Goal: Task Accomplishment & Management: Manage account settings

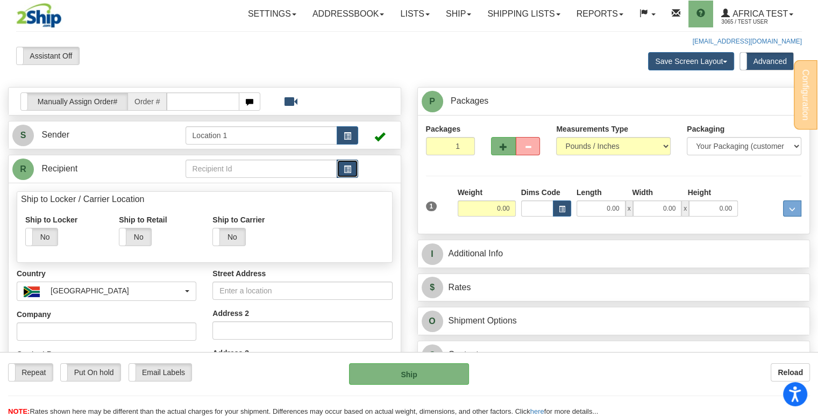
click at [352, 169] on button "button" at bounding box center [348, 169] width 22 height 18
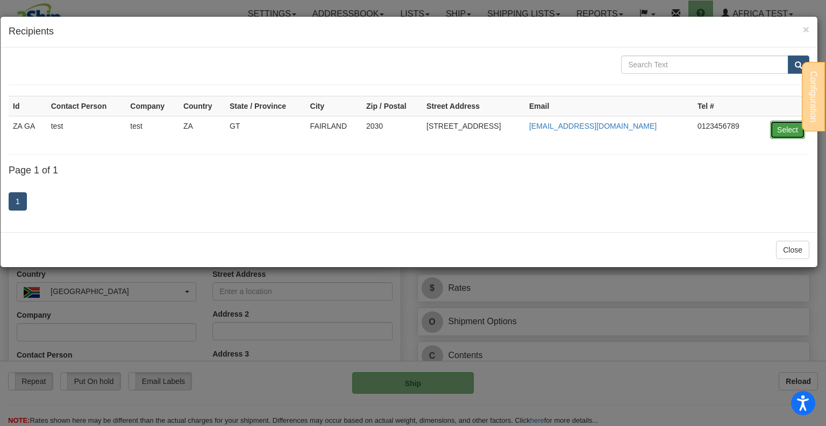
click at [788, 133] on button "Select" at bounding box center [787, 129] width 35 height 18
type input "ZA GA"
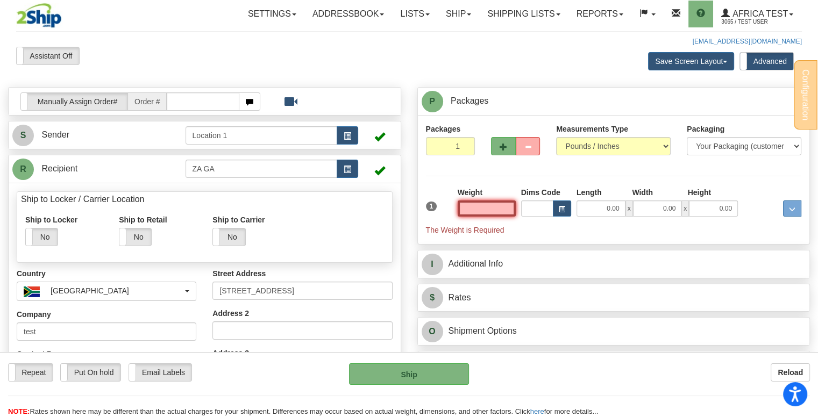
click at [512, 210] on input "text" at bounding box center [487, 209] width 58 height 16
type input "15.00"
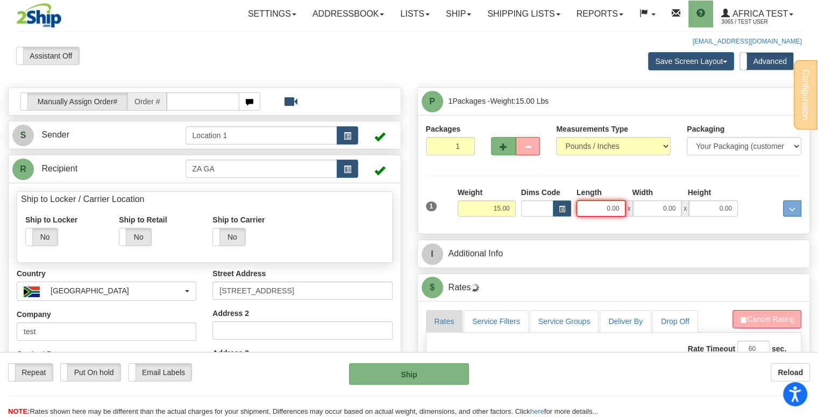
click at [611, 211] on input "0.00" at bounding box center [601, 209] width 49 height 16
click at [605, 208] on input "Length" at bounding box center [601, 209] width 49 height 16
type input "3.00"
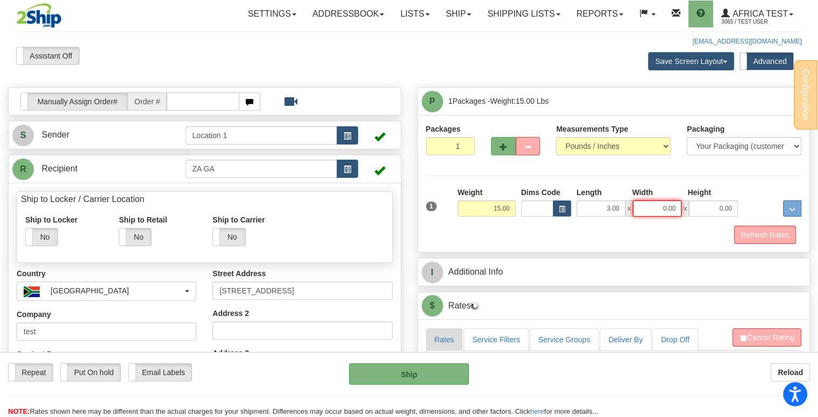
click at [664, 205] on input "0.00" at bounding box center [657, 209] width 49 height 16
click at [664, 205] on input "Width" at bounding box center [657, 209] width 49 height 16
type input "5.00"
click at [701, 202] on input "0.00" at bounding box center [713, 209] width 49 height 16
click at [710, 204] on input "Height" at bounding box center [713, 209] width 49 height 16
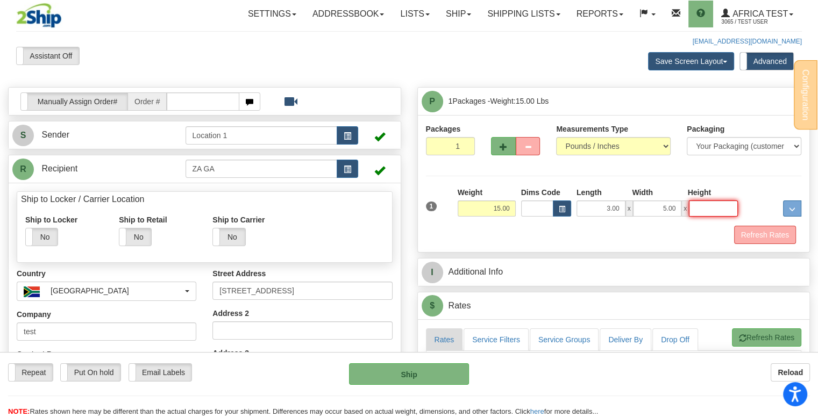
type input "7.00"
click at [749, 200] on div at bounding box center [772, 202] width 63 height 30
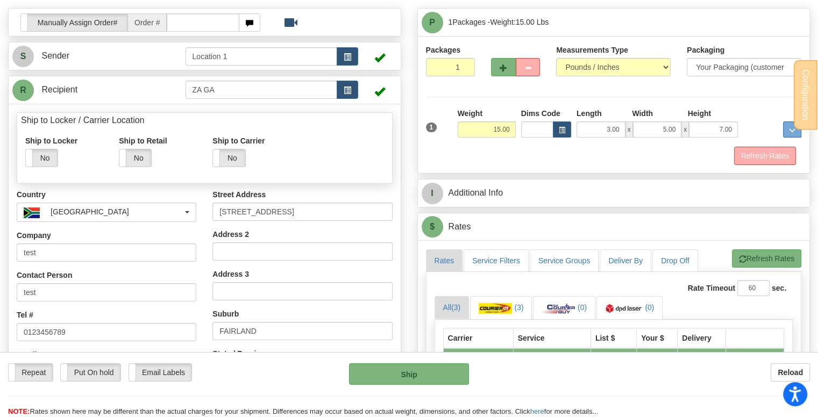
scroll to position [161, 0]
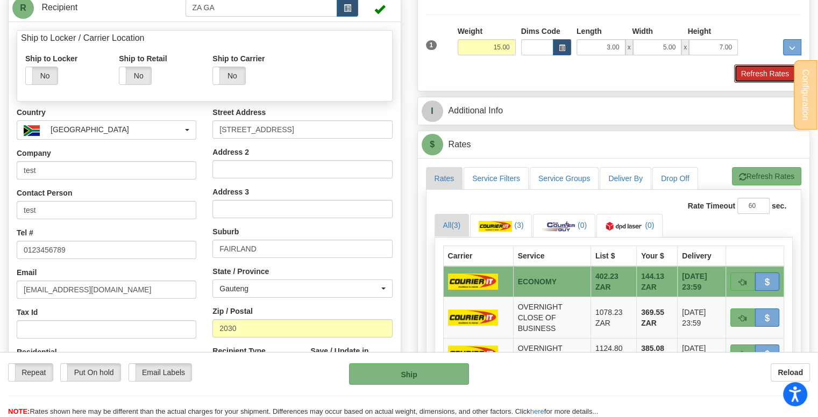
click at [768, 72] on button "Refresh Rates" at bounding box center [765, 74] width 62 height 18
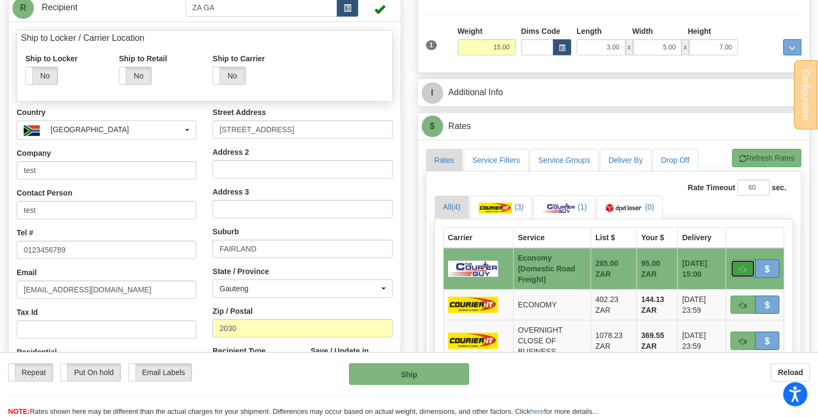
click at [740, 267] on span "button" at bounding box center [743, 269] width 8 height 7
type input "ECO"
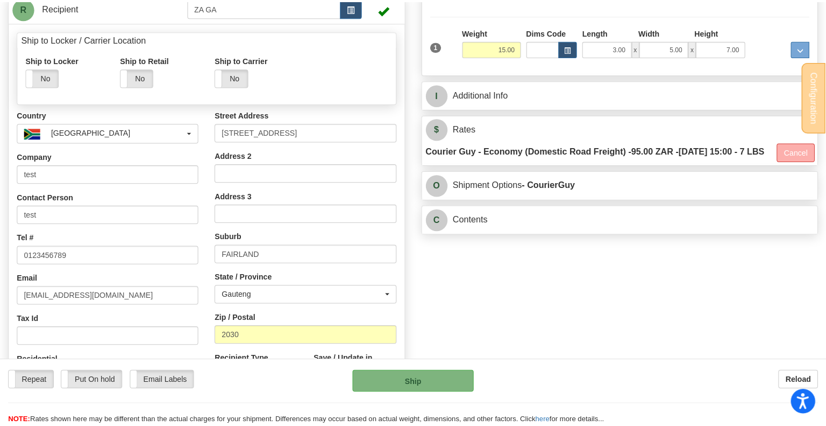
scroll to position [323, 0]
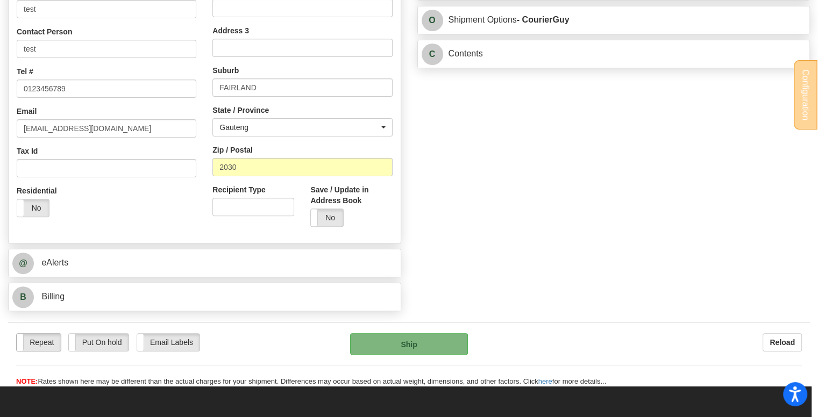
click at [51, 338] on label "Repeat" at bounding box center [39, 342] width 44 height 17
click at [389, 334] on button "Ship" at bounding box center [409, 345] width 118 height 22
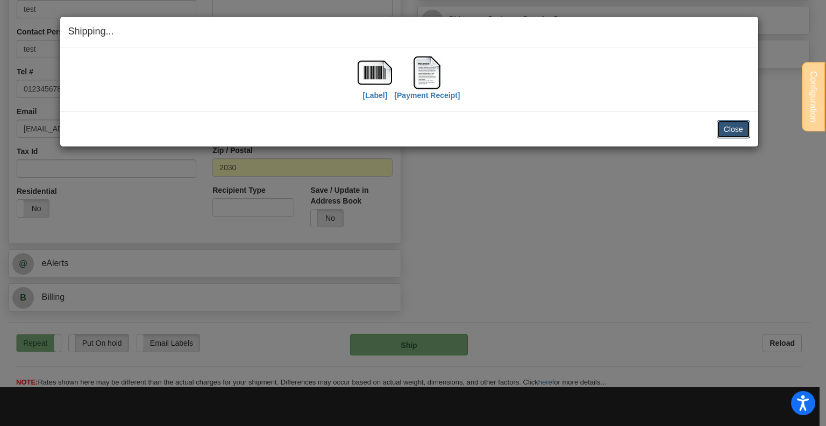
drag, startPoint x: 734, startPoint y: 133, endPoint x: 731, endPoint y: 141, distance: 9.0
click at [734, 133] on button "Close" at bounding box center [733, 129] width 33 height 18
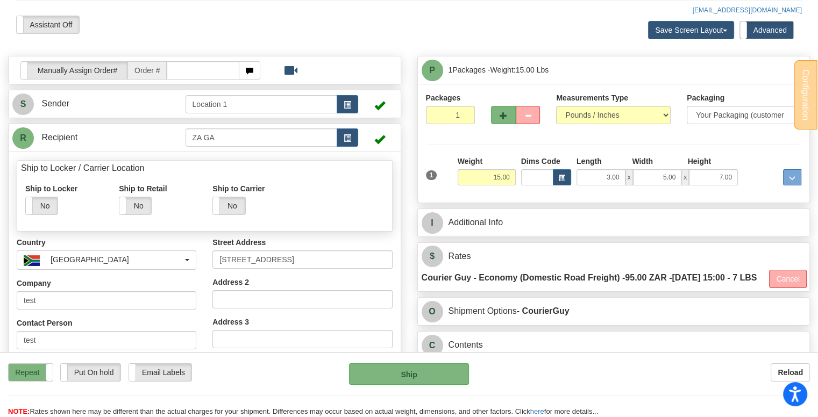
scroll to position [0, 0]
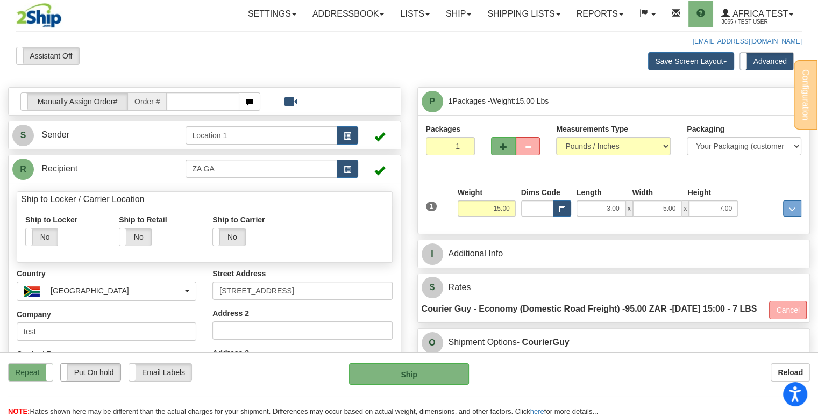
click at [93, 372] on label "Put On hold" at bounding box center [90, 372] width 59 height 17
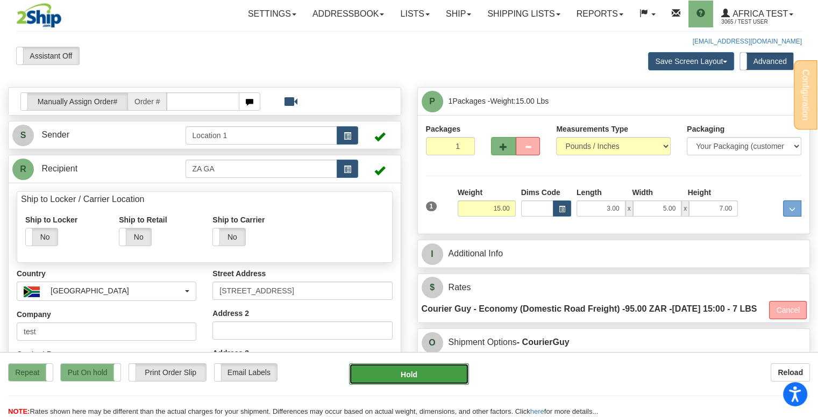
click at [416, 371] on button "Hold" at bounding box center [409, 375] width 120 height 22
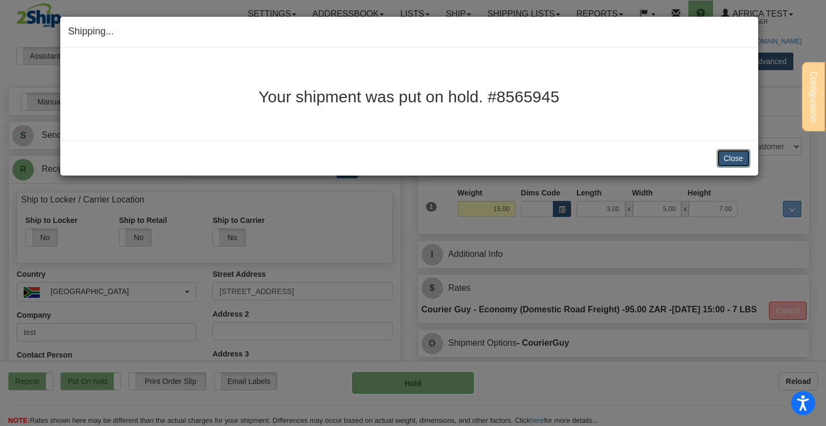
click at [718, 153] on button "Close" at bounding box center [733, 158] width 33 height 18
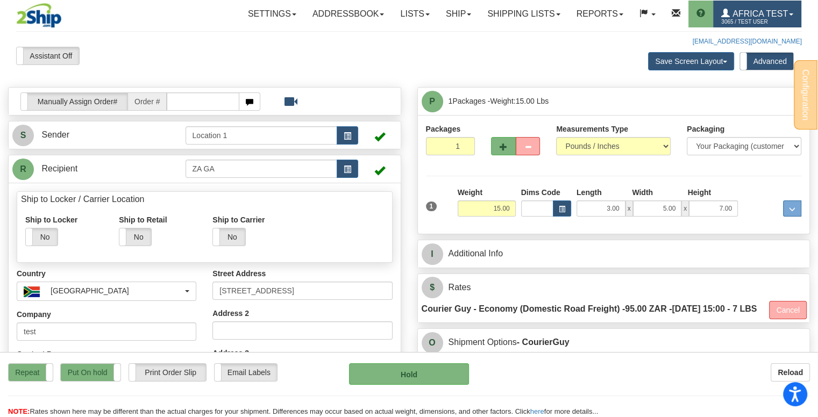
click at [762, 19] on span "3065 / TEST USER" at bounding box center [761, 22] width 81 height 11
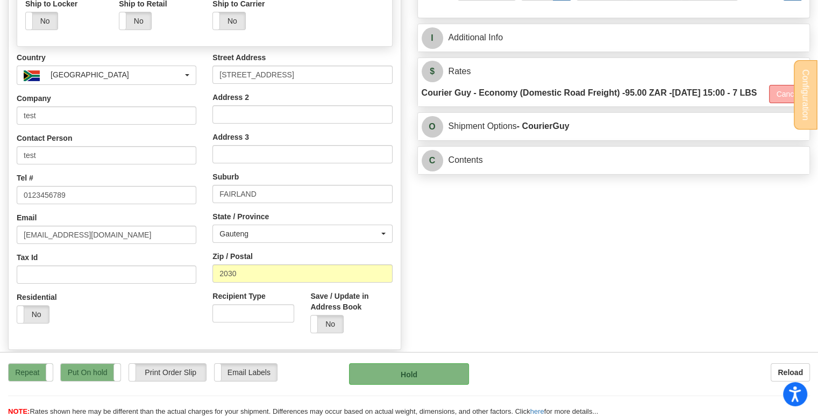
scroll to position [161, 0]
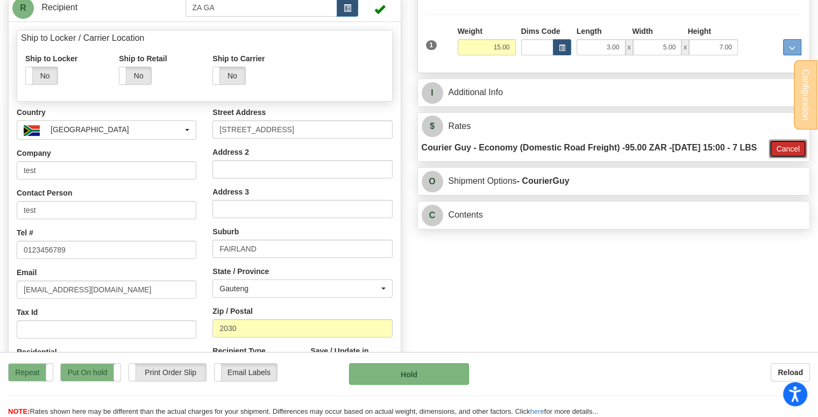
click at [778, 158] on button "Cancel" at bounding box center [788, 149] width 38 height 18
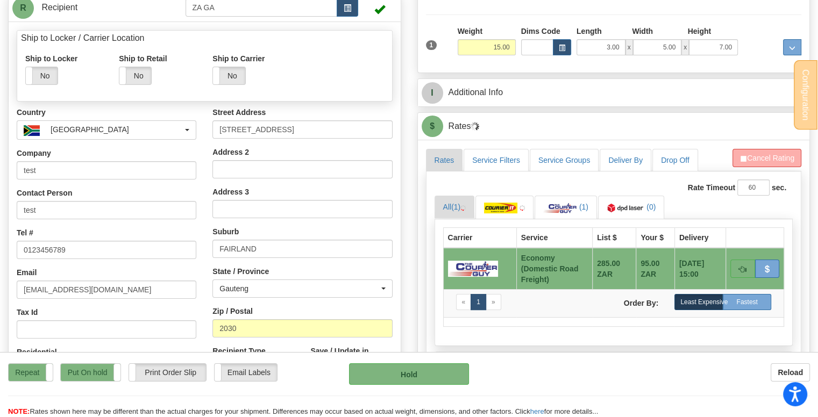
scroll to position [0, 0]
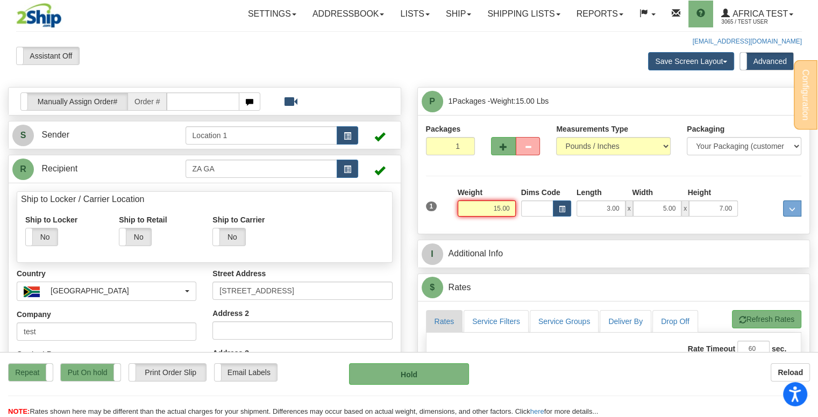
click at [494, 208] on input "15.00" at bounding box center [487, 209] width 58 height 16
click at [493, 208] on input "15.00" at bounding box center [487, 209] width 58 height 16
drag, startPoint x: 484, startPoint y: 206, endPoint x: 524, endPoint y: 209, distance: 39.9
click at [524, 209] on div "1 Weight 15.00 Dims Code x x" at bounding box center [613, 206] width 381 height 38
click at [710, 176] on div "Packages 1 1 Measurements Type" at bounding box center [614, 175] width 376 height 102
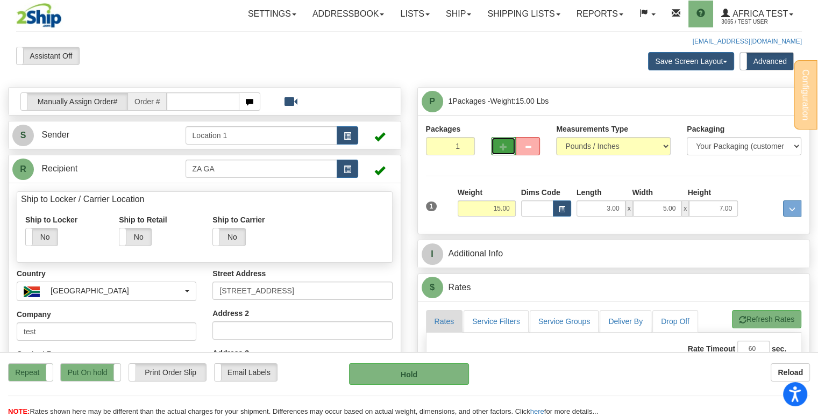
click at [501, 152] on button "button" at bounding box center [503, 146] width 25 height 18
click at [503, 148] on span "button" at bounding box center [504, 147] width 8 height 7
type input "3"
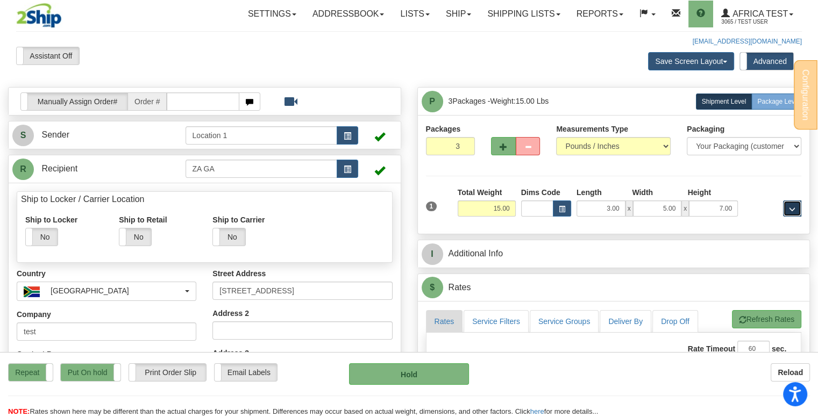
click at [788, 210] on button "..." at bounding box center [792, 209] width 18 height 16
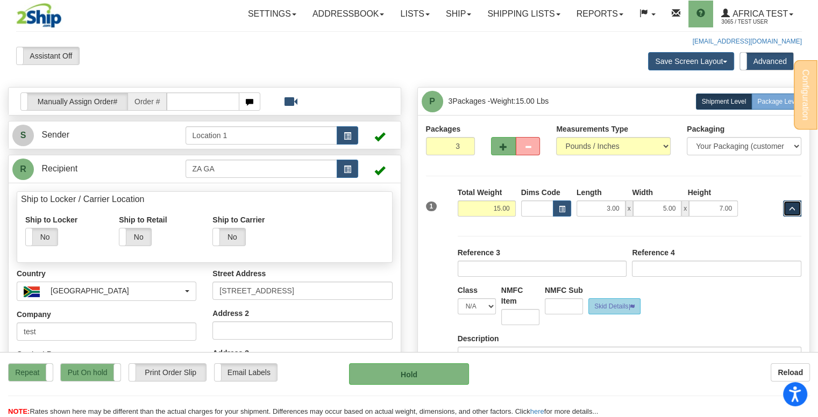
click at [788, 210] on button "..." at bounding box center [792, 209] width 18 height 16
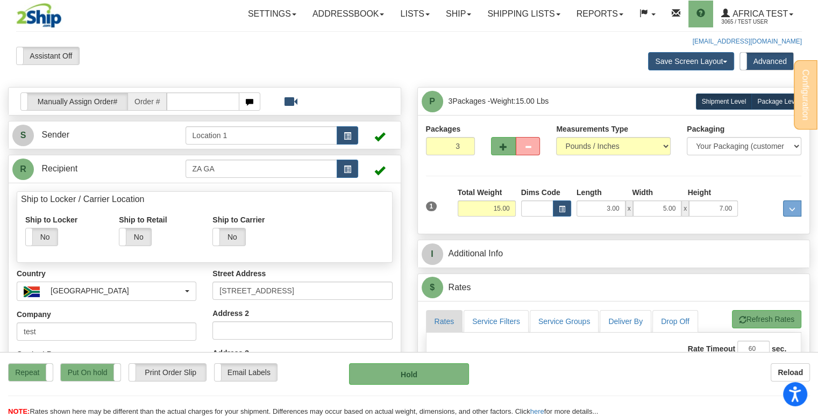
click at [783, 101] on span "Package Level" at bounding box center [778, 102] width 42 height 8
radio input "true"
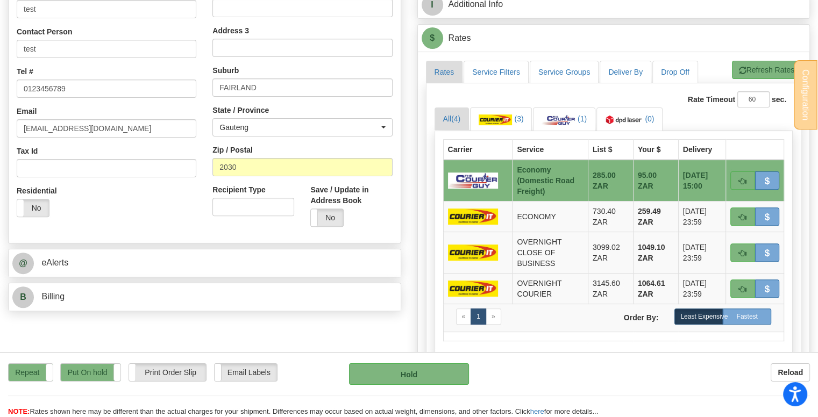
scroll to position [269, 0]
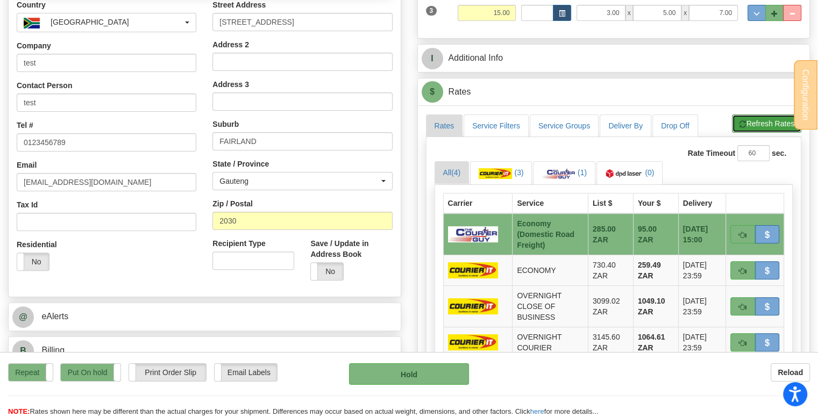
drag, startPoint x: 748, startPoint y: 124, endPoint x: 755, endPoint y: 135, distance: 12.5
click at [749, 124] on button "Refresh Rates" at bounding box center [766, 124] width 69 height 18
click at [741, 270] on span "button" at bounding box center [743, 271] width 8 height 7
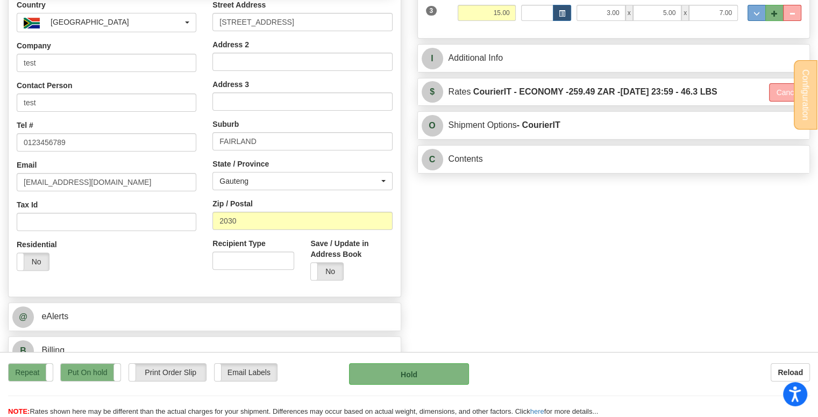
type input "ECO"
click at [91, 370] on label "Put On hold" at bounding box center [90, 372] width 59 height 17
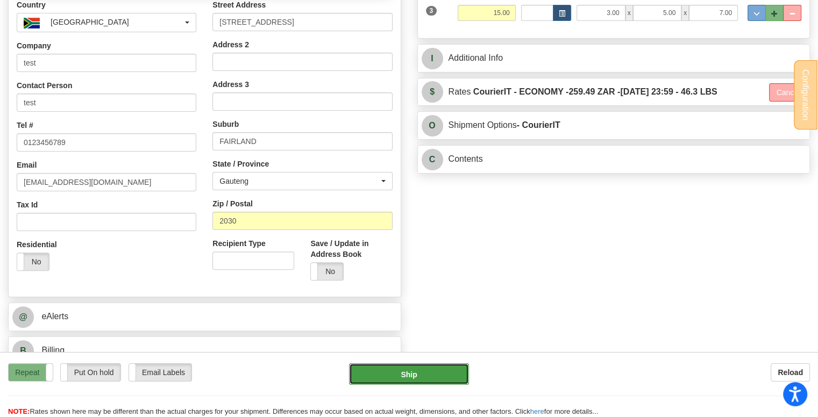
click at [450, 373] on button "Ship" at bounding box center [409, 375] width 120 height 22
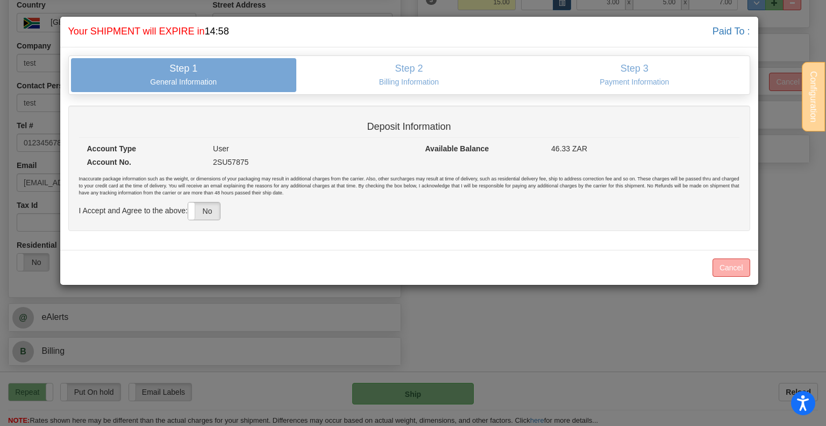
click at [212, 212] on label "No" at bounding box center [204, 210] width 32 height 17
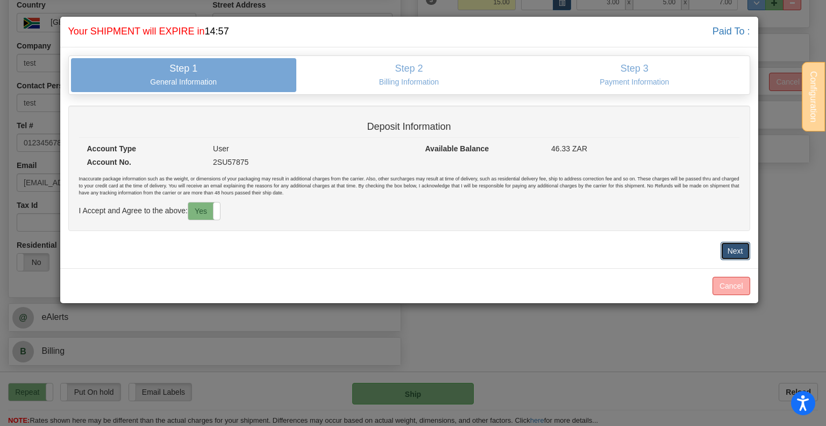
click at [738, 247] on button "Next" at bounding box center [736, 251] width 30 height 18
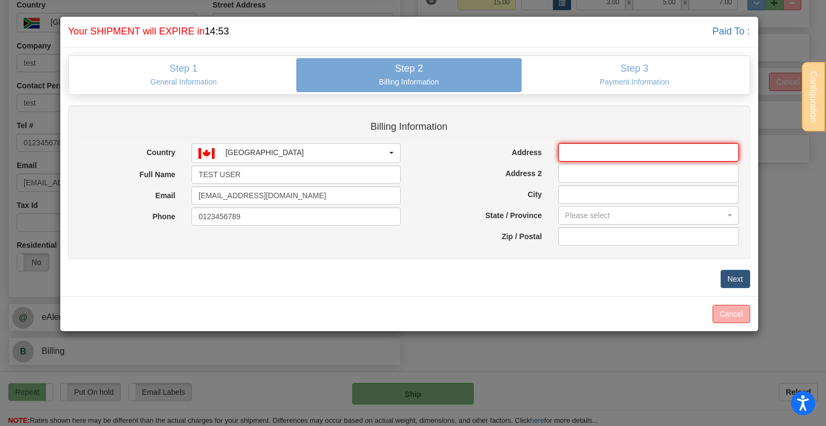
click at [601, 158] on input "Address" at bounding box center [648, 152] width 181 height 18
type input "144-6200 McKay Ave"
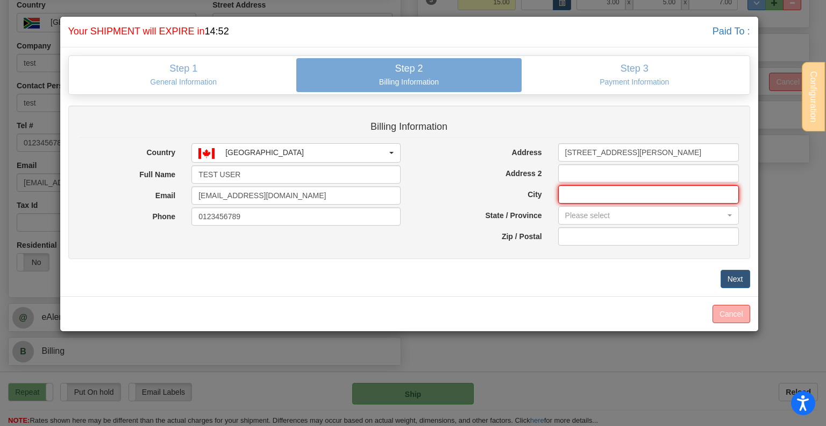
type input "Burnaby"
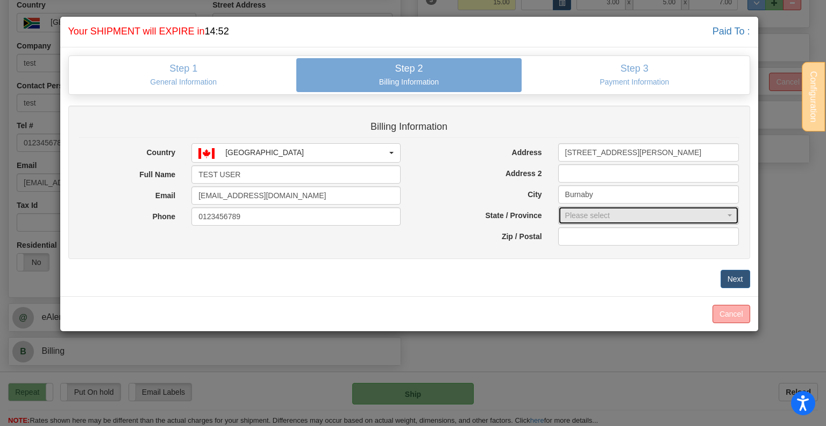
select select "BC"
type input "V5H 4L7"
click at [735, 276] on button "Next" at bounding box center [736, 279] width 30 height 18
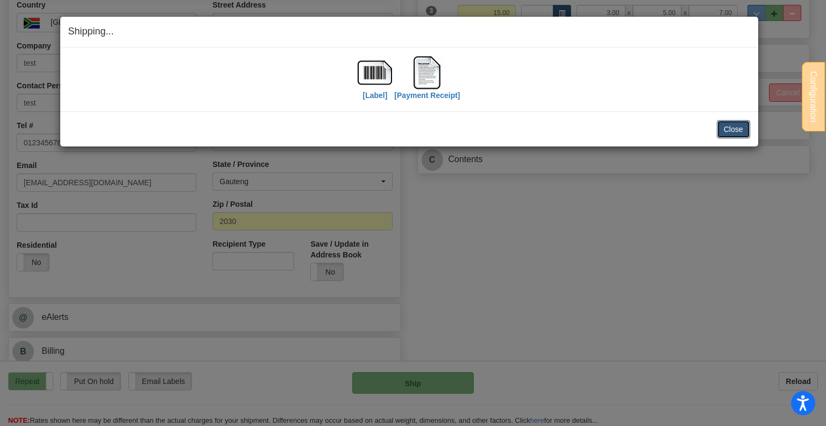
click at [747, 129] on button "Close" at bounding box center [733, 129] width 33 height 18
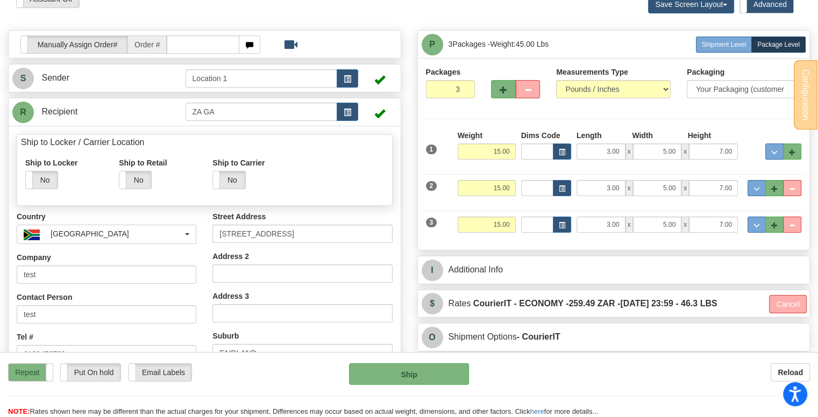
scroll to position [0, 0]
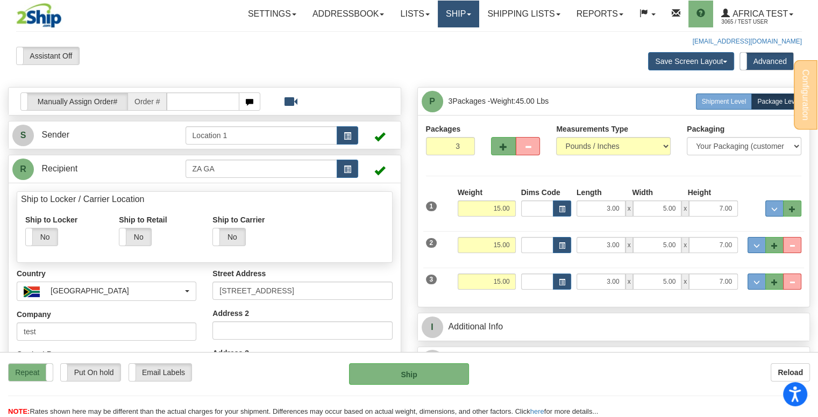
click at [443, 12] on link "Ship" at bounding box center [458, 14] width 41 height 27
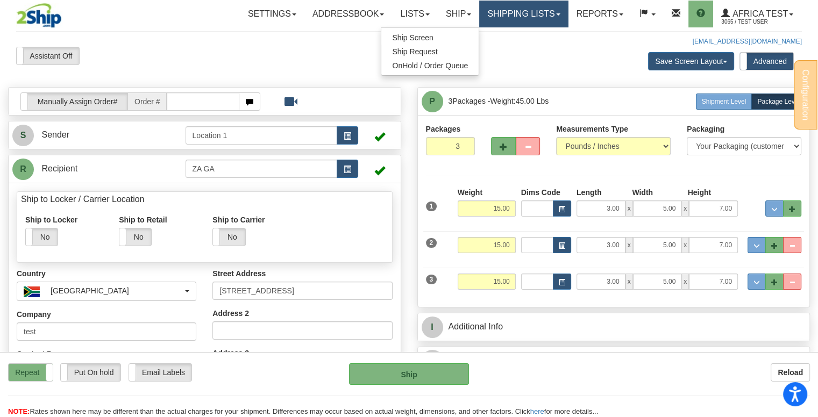
click at [493, 15] on link "Shipping lists" at bounding box center [523, 14] width 89 height 27
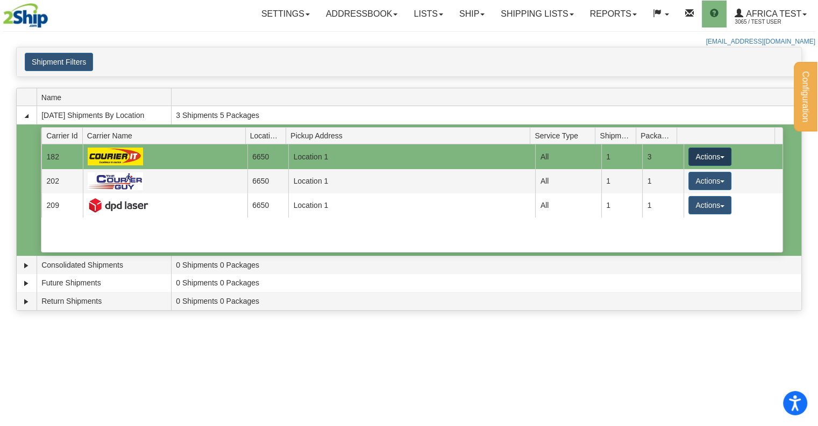
drag, startPoint x: 701, startPoint y: 152, endPoint x: 712, endPoint y: 157, distance: 12.0
click at [701, 152] on button "Actions" at bounding box center [710, 156] width 43 height 18
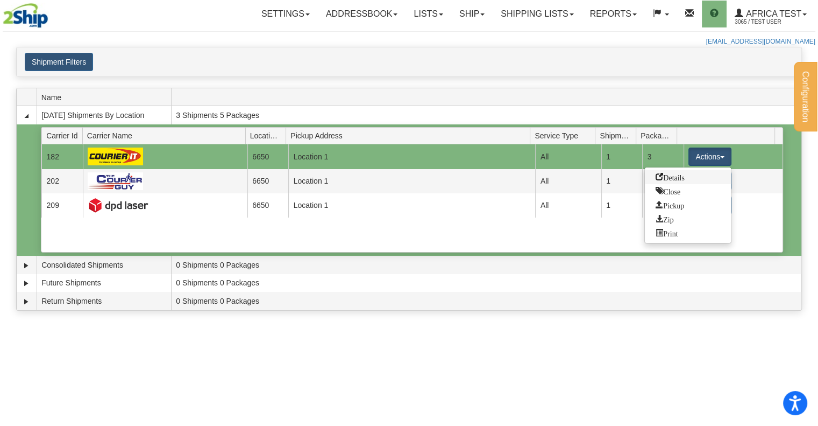
click at [696, 175] on link "Details" at bounding box center [688, 177] width 86 height 14
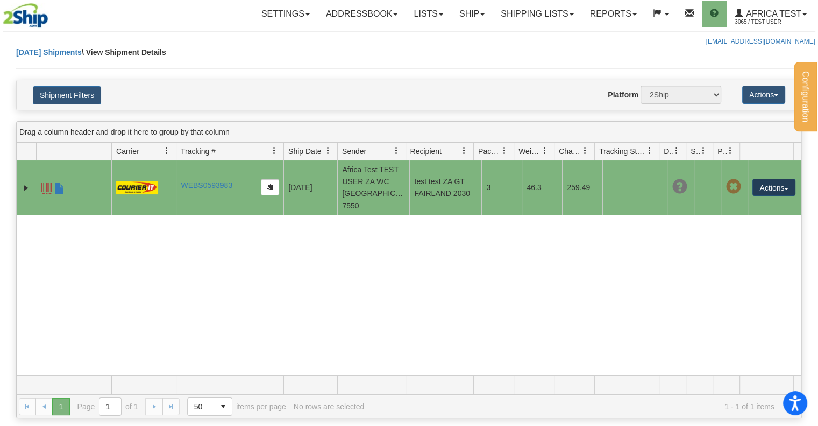
click at [767, 179] on button "Actions" at bounding box center [774, 187] width 43 height 17
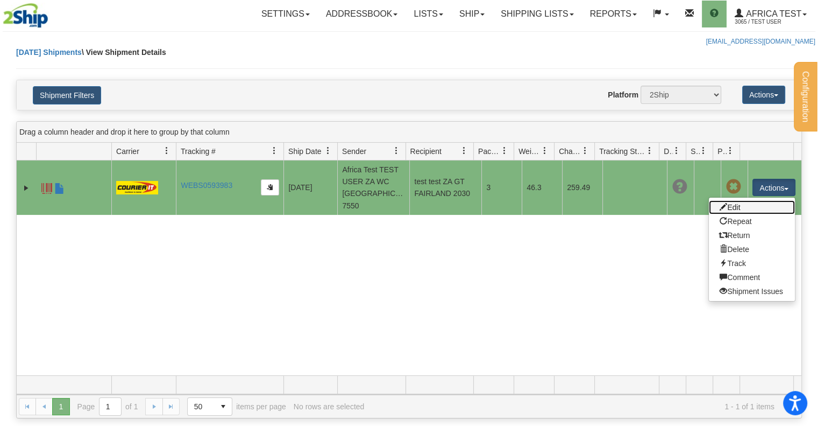
click at [738, 200] on link "Edit" at bounding box center [752, 207] width 86 height 14
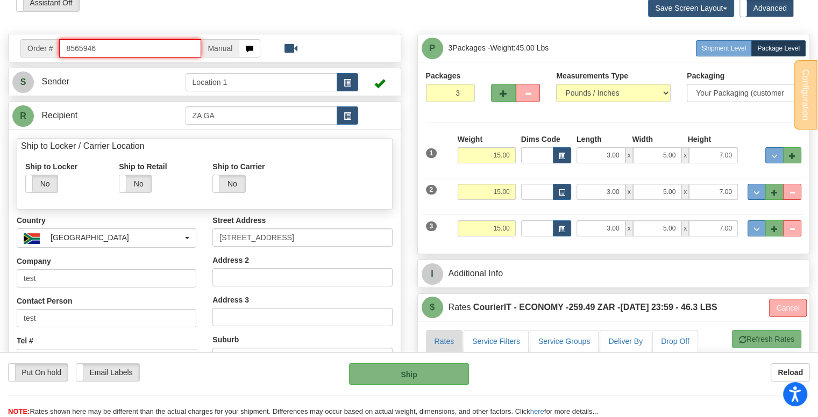
scroll to position [54, 0]
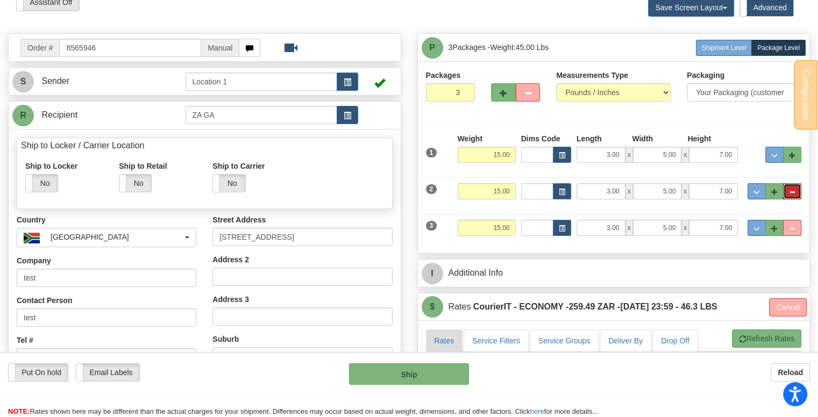
click at [790, 192] on span "..." at bounding box center [792, 192] width 6 height 6
type input "2"
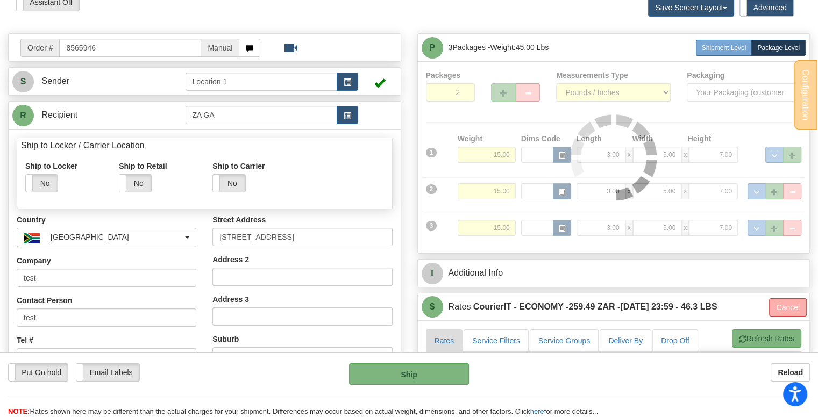
type input "ECO"
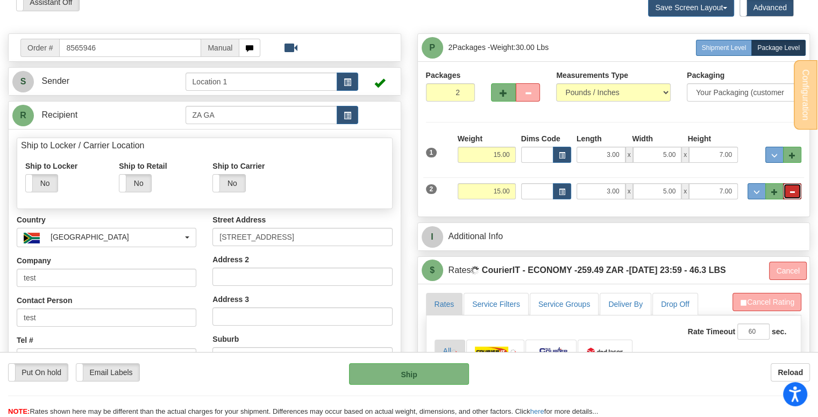
click at [794, 193] on span "..." at bounding box center [792, 192] width 6 height 6
type input "1"
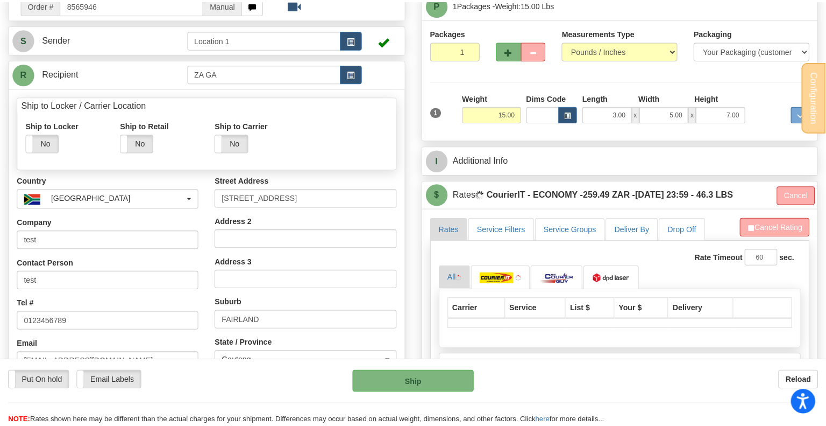
scroll to position [161, 0]
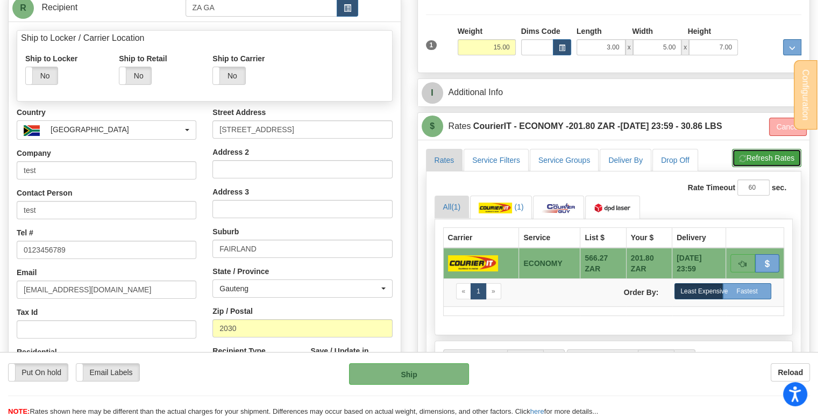
click at [759, 162] on button "Refresh Rates" at bounding box center [766, 158] width 69 height 18
type input "ECO"
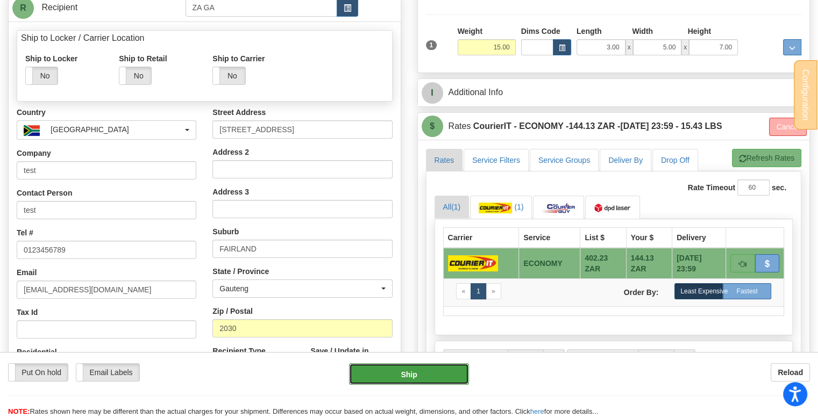
click at [434, 381] on button "Ship" at bounding box center [409, 375] width 120 height 22
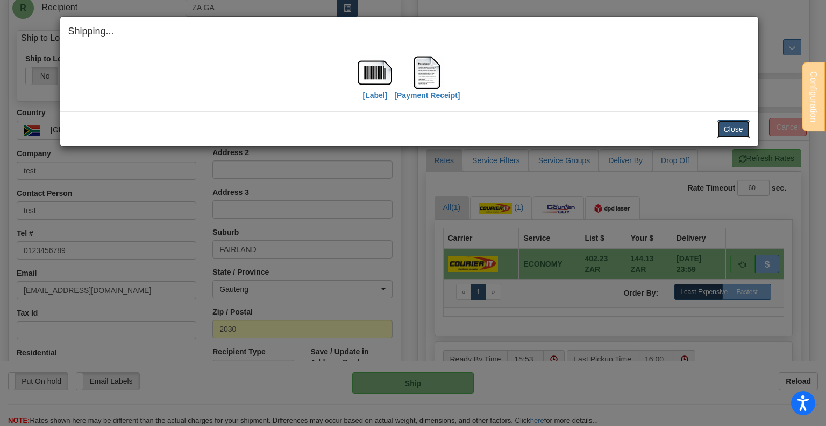
click at [732, 125] on button "Close" at bounding box center [733, 129] width 33 height 18
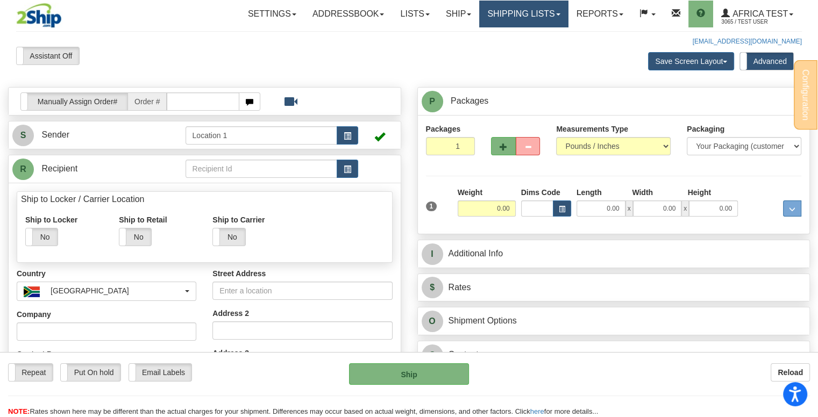
click at [534, 11] on link "Shipping lists" at bounding box center [523, 14] width 89 height 27
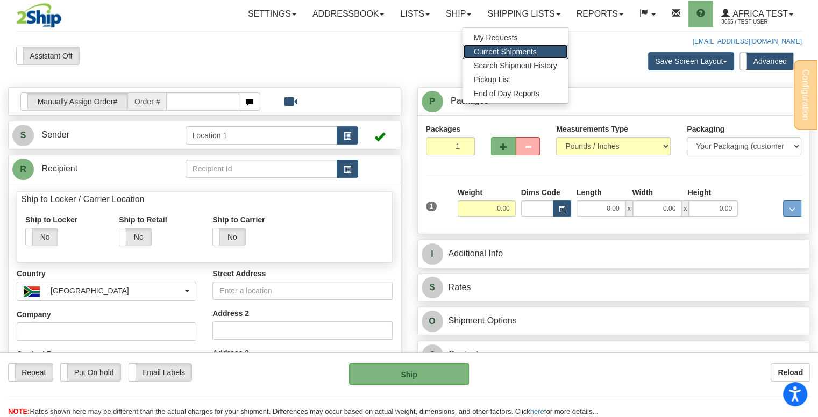
click at [514, 53] on span "Current Shipments" at bounding box center [505, 51] width 63 height 9
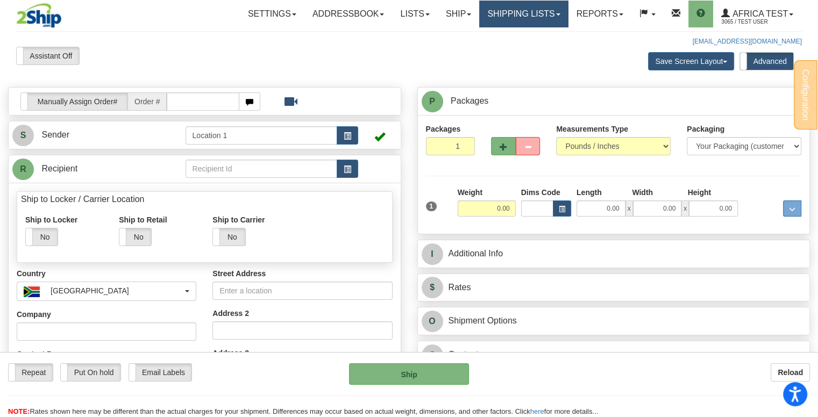
click at [523, 18] on link "Shipping lists" at bounding box center [523, 14] width 89 height 27
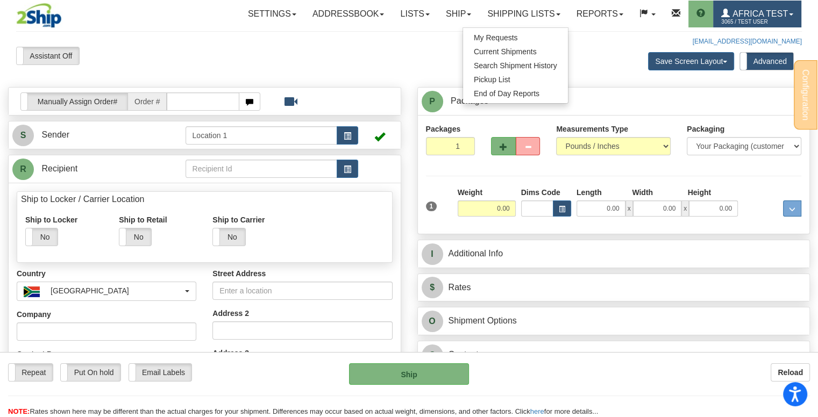
click at [736, 6] on link "Africa Test 3065 / TEST USER" at bounding box center [757, 14] width 88 height 27
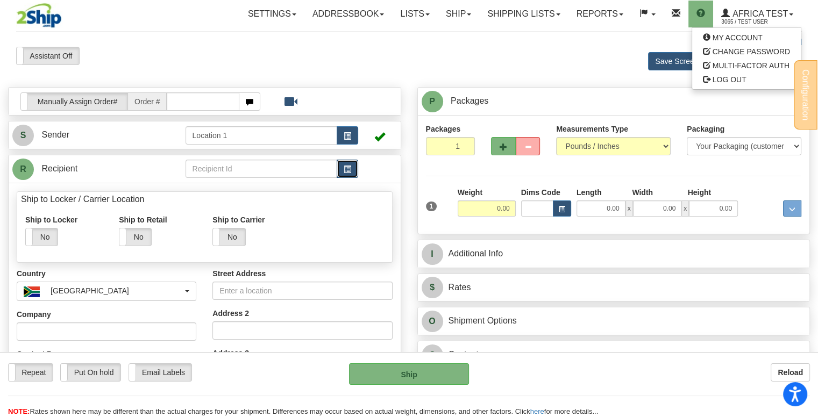
click at [341, 167] on button "button" at bounding box center [348, 169] width 22 height 18
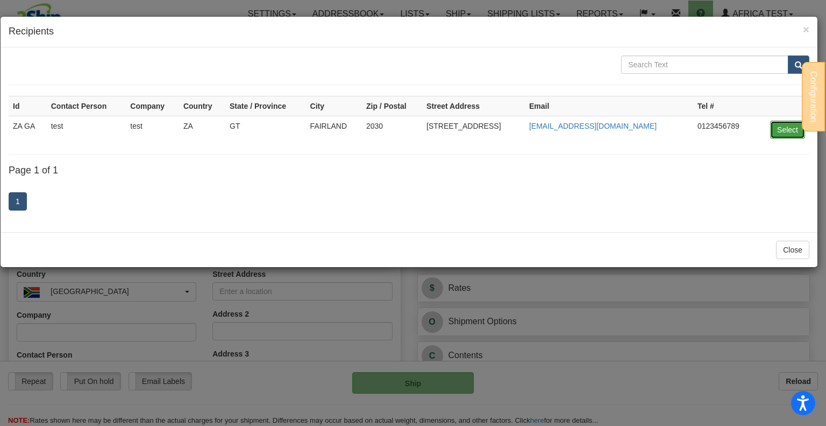
click at [782, 130] on button "Select" at bounding box center [787, 129] width 35 height 18
type input "ZA GA"
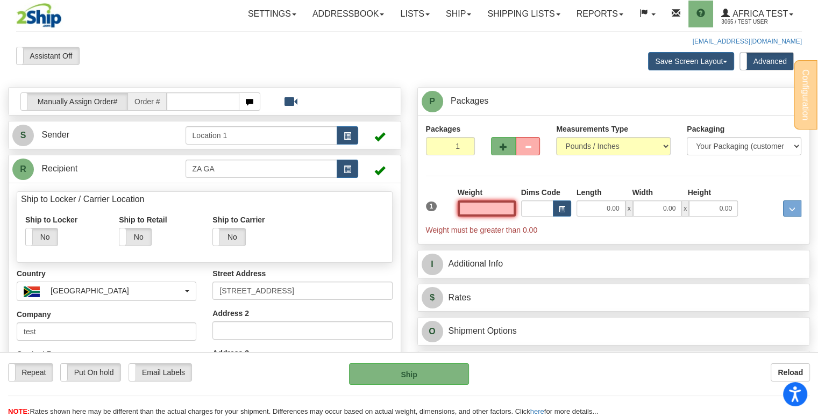
click at [481, 208] on input "text" at bounding box center [487, 209] width 58 height 16
type input "10.00"
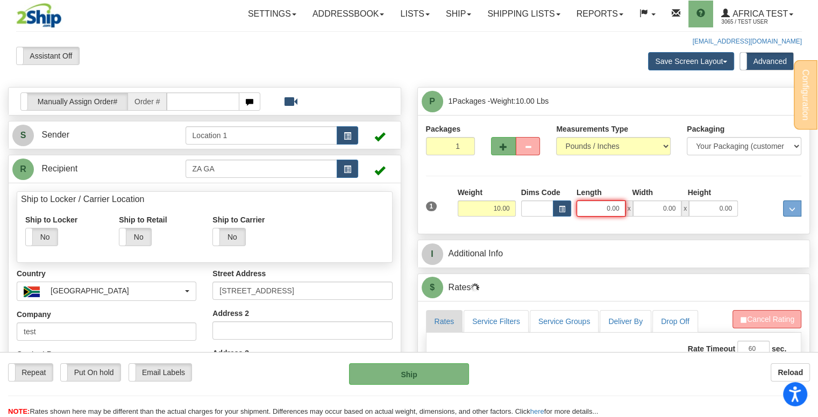
click at [595, 215] on input "0.00" at bounding box center [601, 209] width 49 height 16
click at [597, 208] on input "Length" at bounding box center [601, 209] width 49 height 16
type input "3.00"
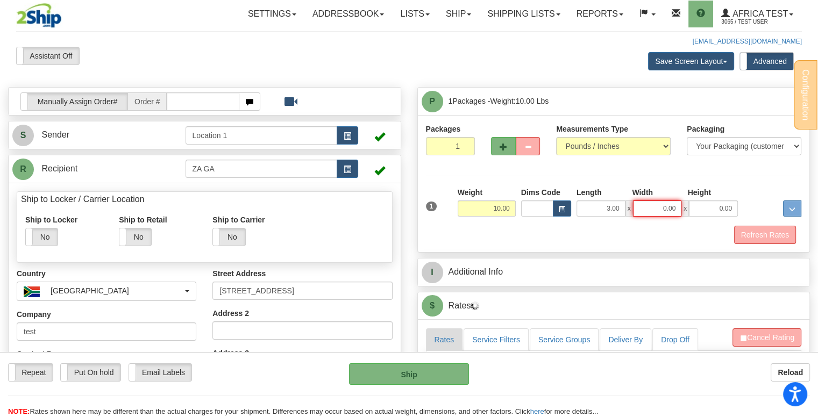
click at [658, 209] on input "0.00" at bounding box center [657, 209] width 49 height 16
click at [658, 209] on input "Width" at bounding box center [657, 209] width 49 height 16
type input "5.00"
click at [720, 204] on input "0.00" at bounding box center [713, 209] width 49 height 16
click at [720, 204] on input "Height" at bounding box center [713, 209] width 49 height 16
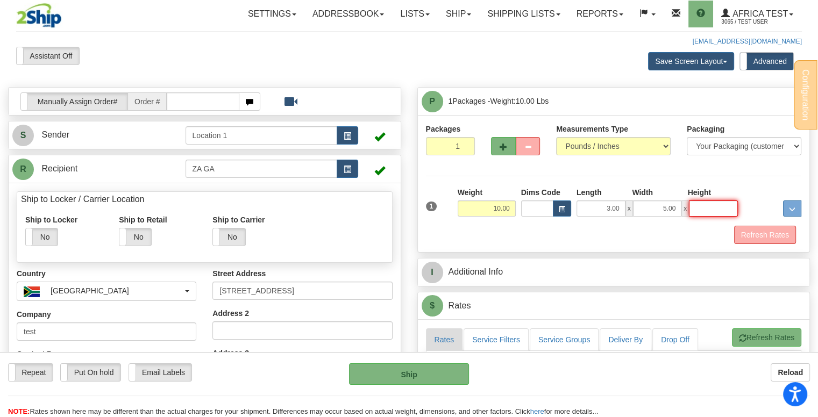
type input "7.00"
click at [501, 146] on span "button" at bounding box center [504, 147] width 8 height 7
type input "2"
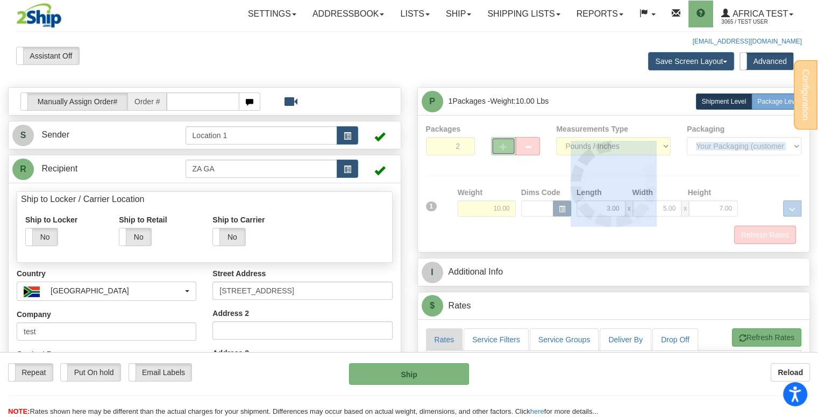
click at [501, 146] on div at bounding box center [614, 184] width 376 height 120
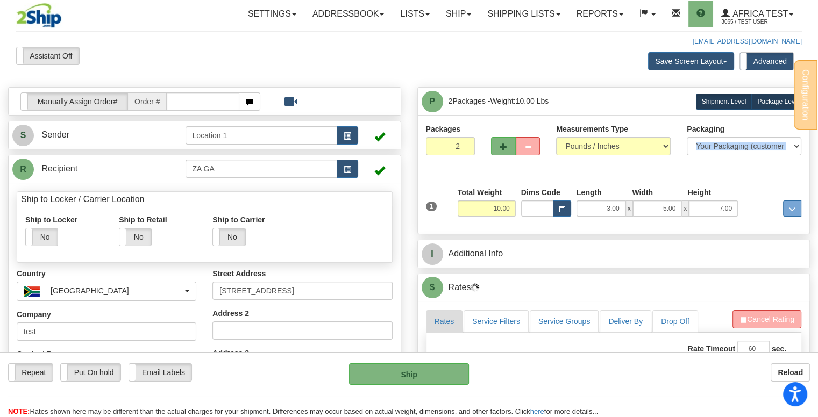
click at [763, 105] on label "Package Level Pack.." at bounding box center [778, 102] width 54 height 16
radio input "true"
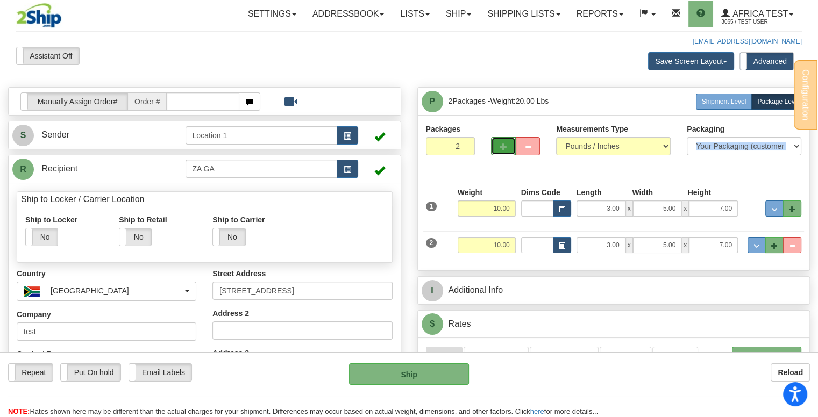
click at [501, 144] on span "button" at bounding box center [504, 147] width 8 height 7
type input "3"
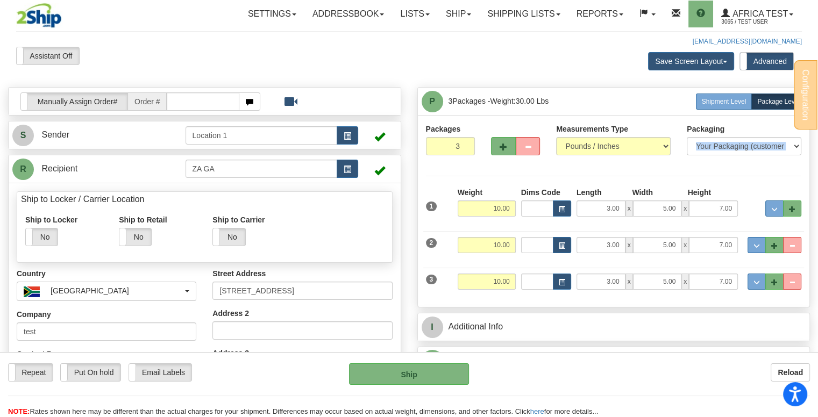
click at [726, 167] on div "Packages 3 3 Measurements Type" at bounding box center [614, 211] width 376 height 175
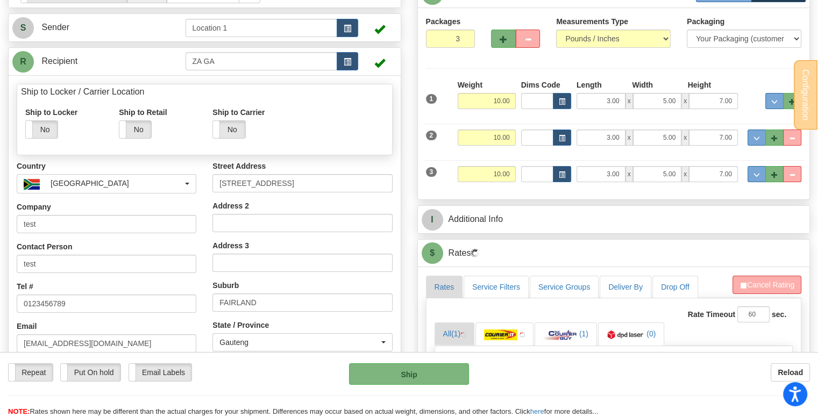
scroll to position [269, 0]
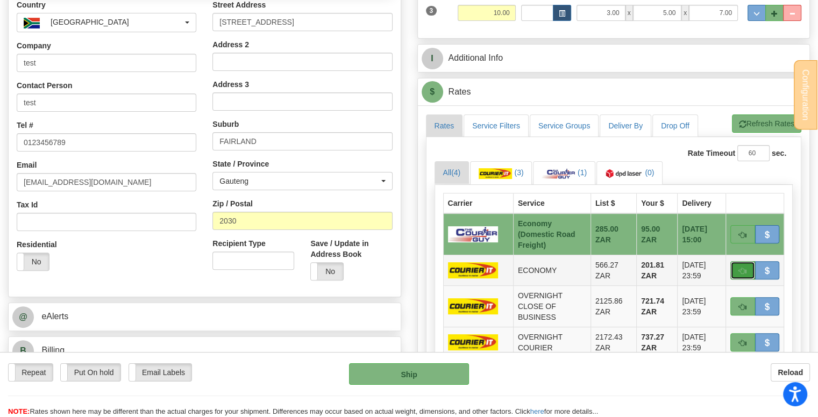
click at [742, 268] on span "button" at bounding box center [743, 271] width 8 height 7
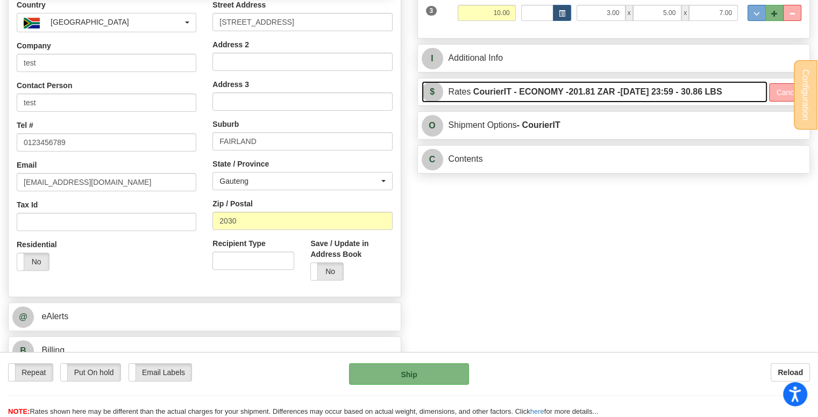
click at [496, 94] on label "CourierIT - ECONOMY - 201.81 ZAR - 2025-09-22 23:59 - 30.86 LBS" at bounding box center [597, 92] width 249 height 22
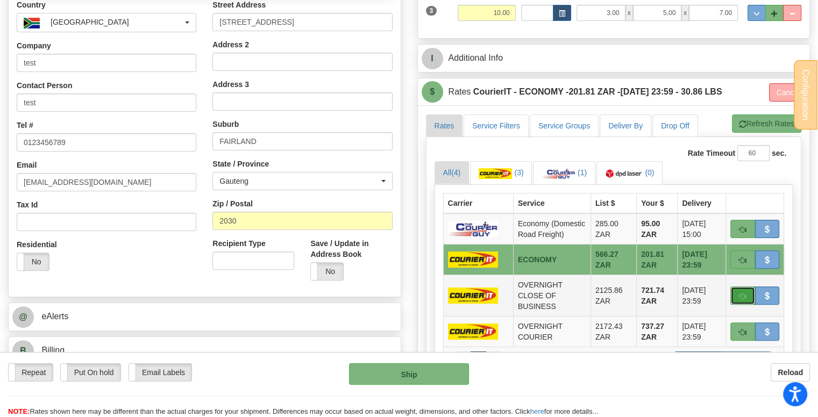
click at [740, 294] on span "button" at bounding box center [743, 296] width 8 height 7
type input "OCB"
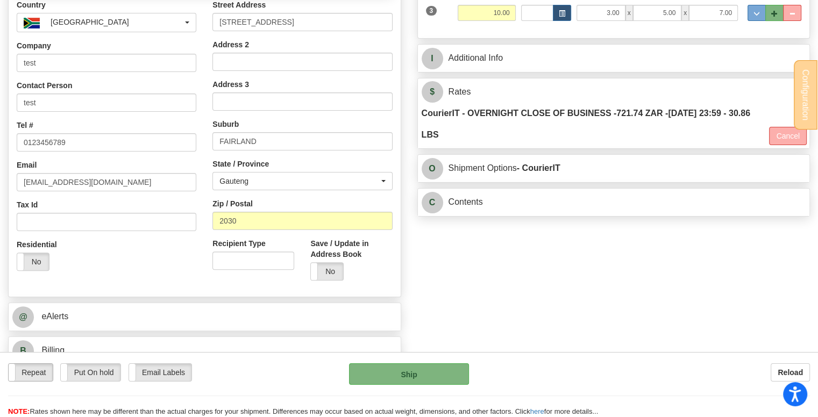
click at [30, 373] on label "Repeat" at bounding box center [31, 372] width 44 height 17
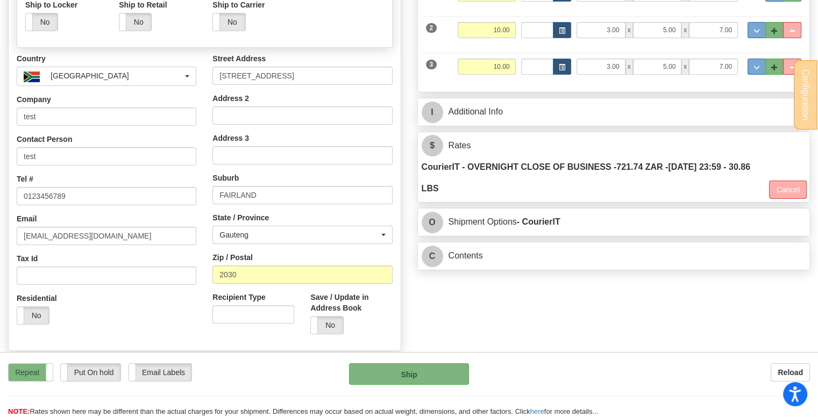
scroll to position [0, 0]
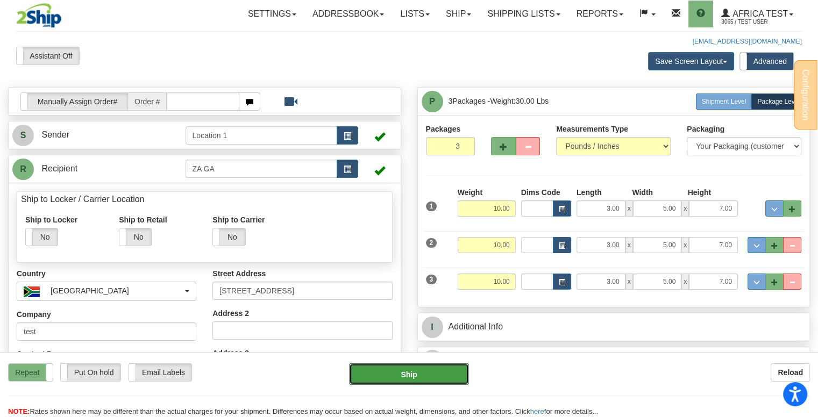
click at [420, 373] on button "Ship" at bounding box center [409, 375] width 120 height 22
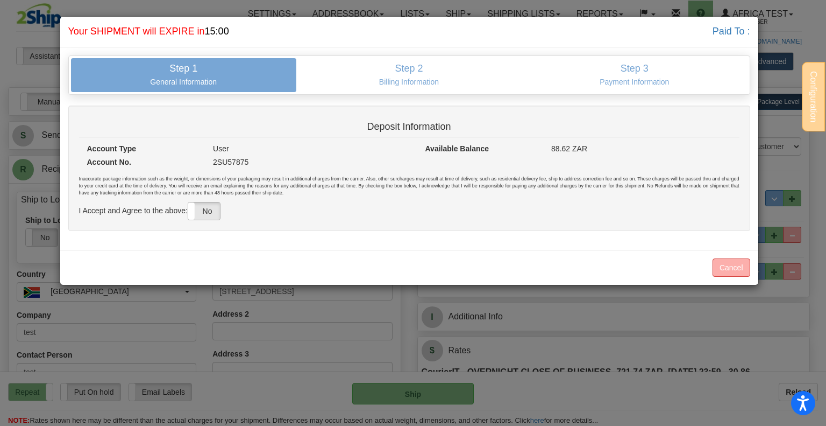
click at [206, 209] on label "No" at bounding box center [204, 210] width 32 height 17
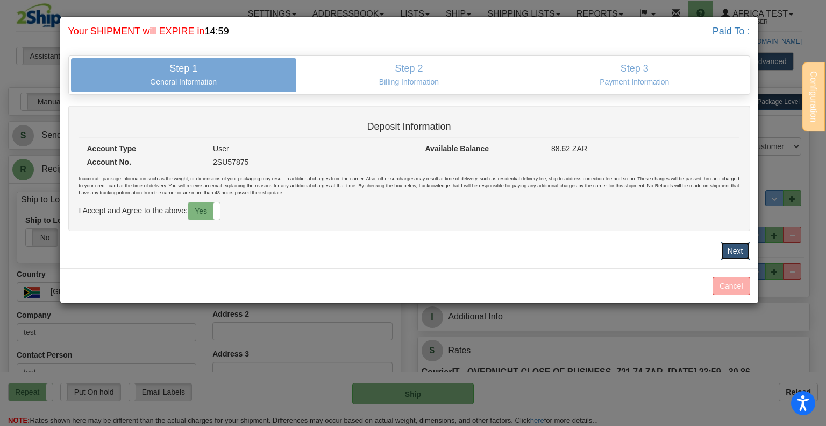
drag, startPoint x: 746, startPoint y: 249, endPoint x: 737, endPoint y: 250, distance: 8.7
click at [745, 249] on button "Next" at bounding box center [736, 251] width 30 height 18
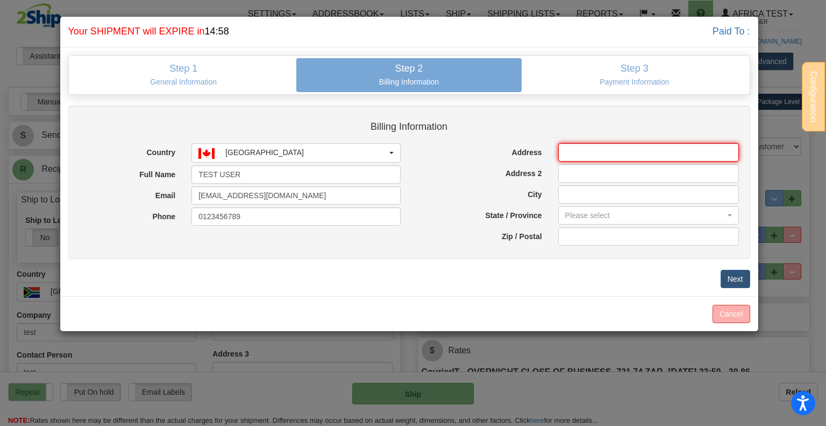
click at [596, 159] on input "Address" at bounding box center [648, 152] width 181 height 18
type input "144-6200 McKay Ave"
type input "Burnaby"
select select "BC"
type input "V5H 4L7"
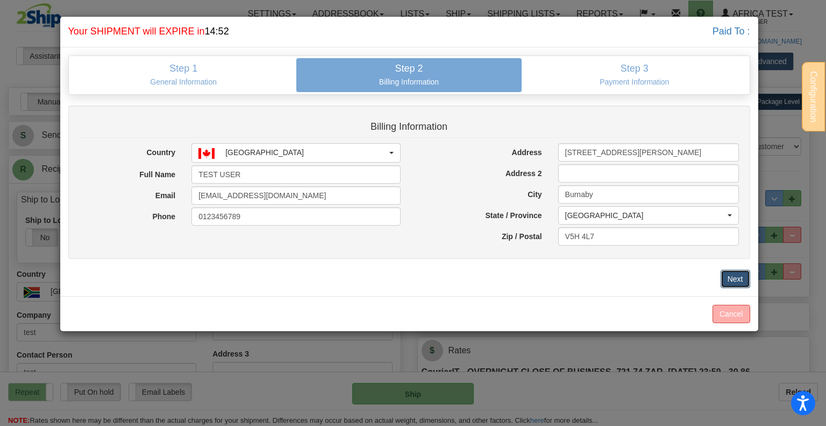
click at [738, 275] on button "Next" at bounding box center [736, 279] width 30 height 18
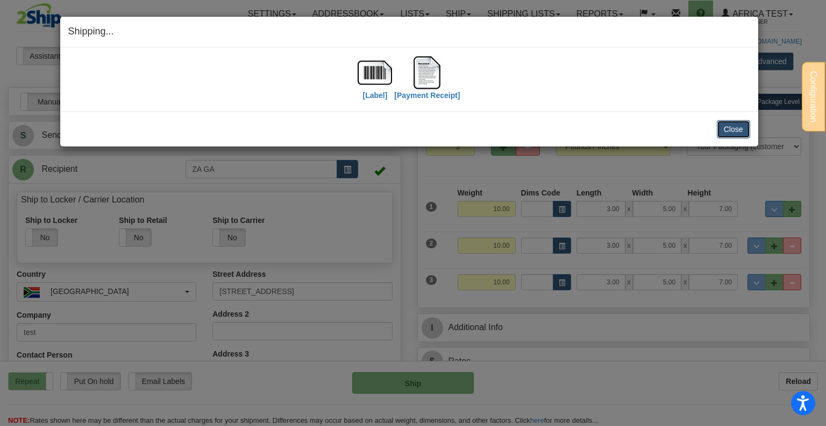
click at [721, 134] on button "Close" at bounding box center [733, 129] width 33 height 18
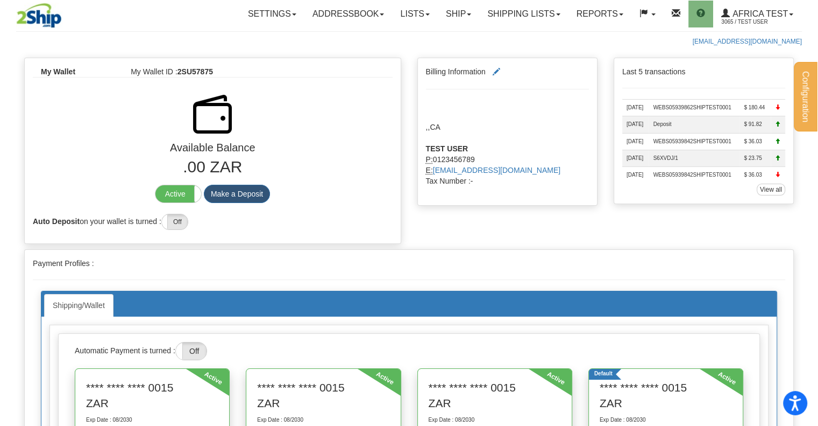
click at [1, 121] on div "Configuration My Configuration Panel Close Request for Additional Shipping Serv…" at bounding box center [409, 277] width 818 height 555
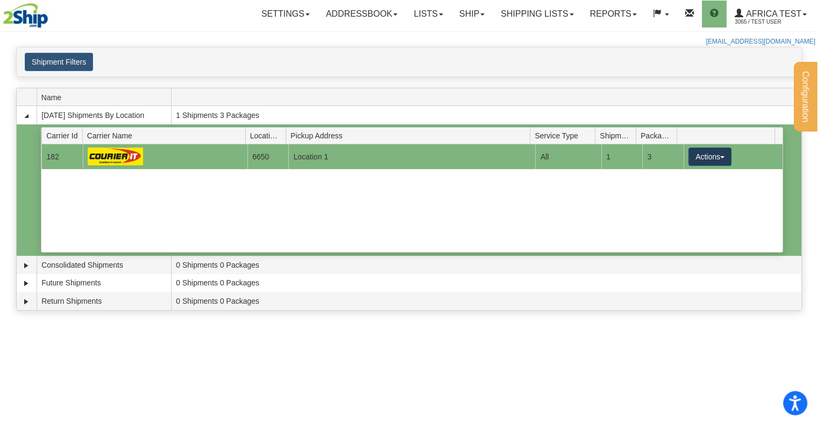
click at [711, 148] on button "Actions" at bounding box center [710, 156] width 43 height 18
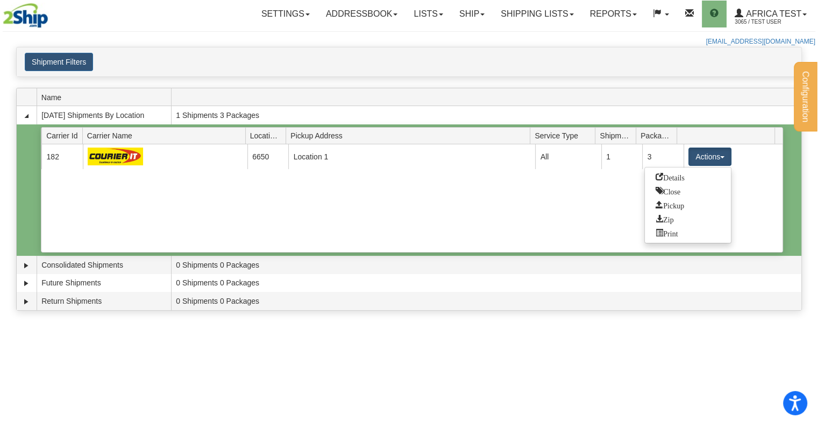
click at [687, 176] on link "Details" at bounding box center [688, 177] width 86 height 14
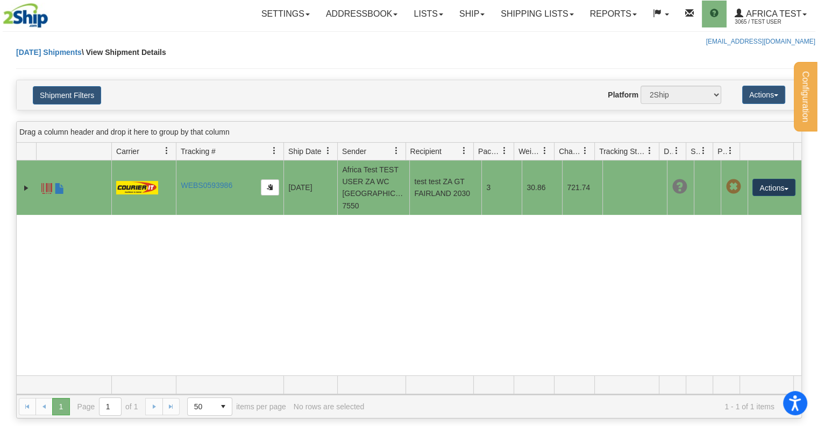
click at [767, 184] on button "Actions" at bounding box center [774, 187] width 43 height 17
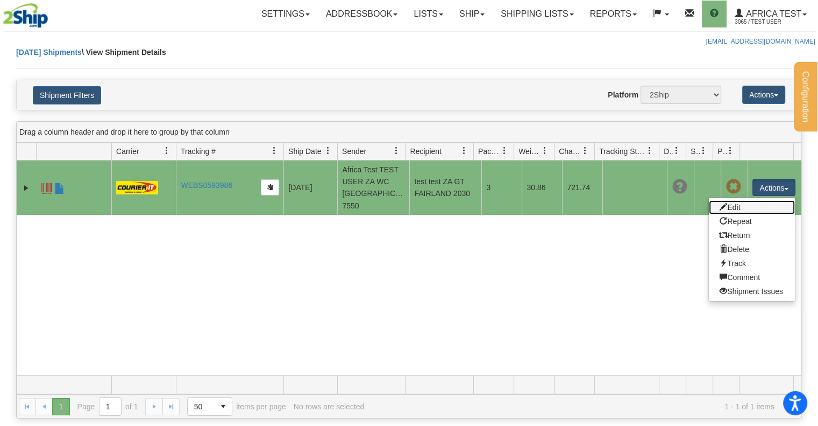
click at [744, 200] on link "Edit" at bounding box center [752, 207] width 86 height 14
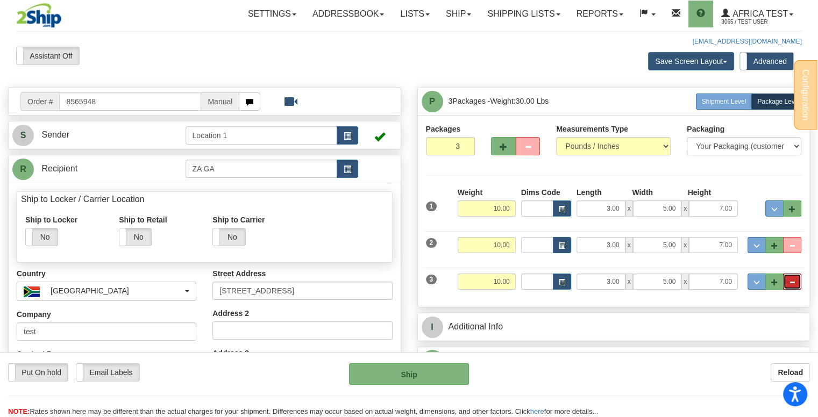
click at [797, 282] on button "..." at bounding box center [792, 282] width 18 height 16
type input "2"
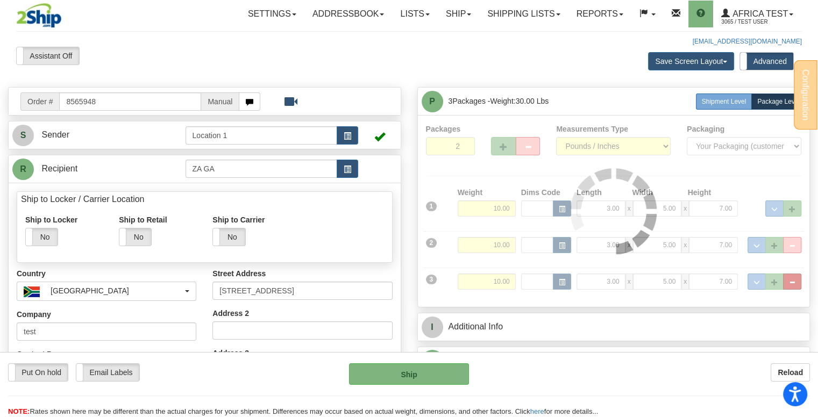
type input "OCB"
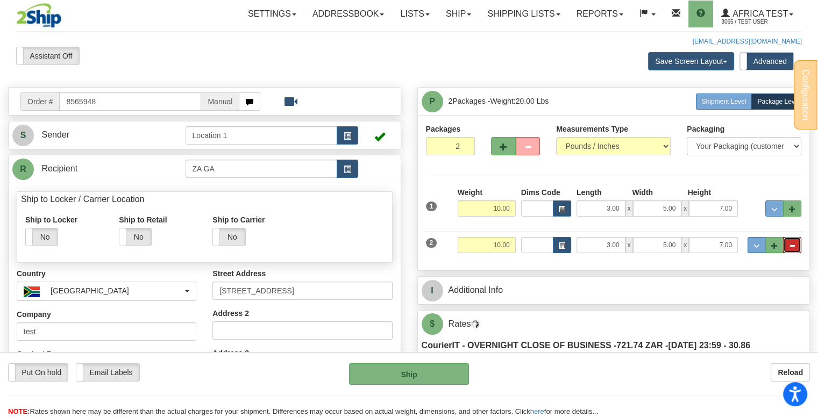
click at [796, 247] on button "..." at bounding box center [792, 245] width 18 height 16
type input "1"
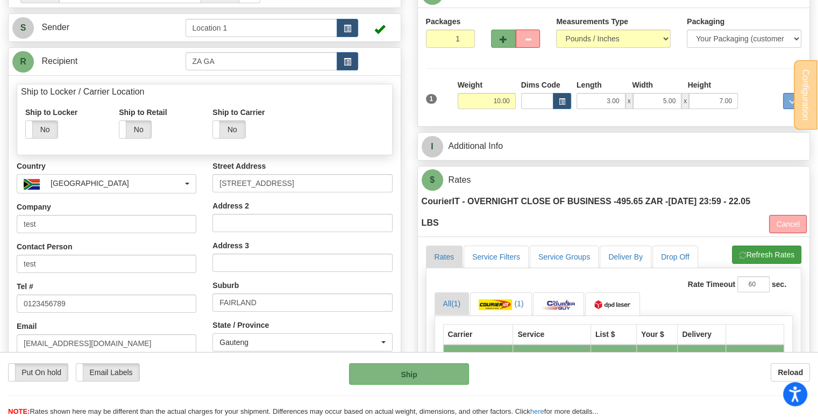
scroll to position [269, 0]
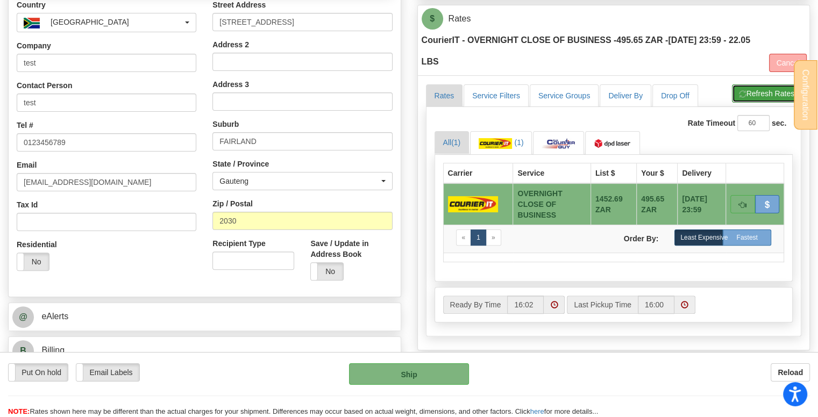
click at [764, 94] on button "Refresh Rates" at bounding box center [766, 93] width 69 height 18
type input "OCB"
click at [783, 55] on button "Cancel" at bounding box center [788, 63] width 38 height 18
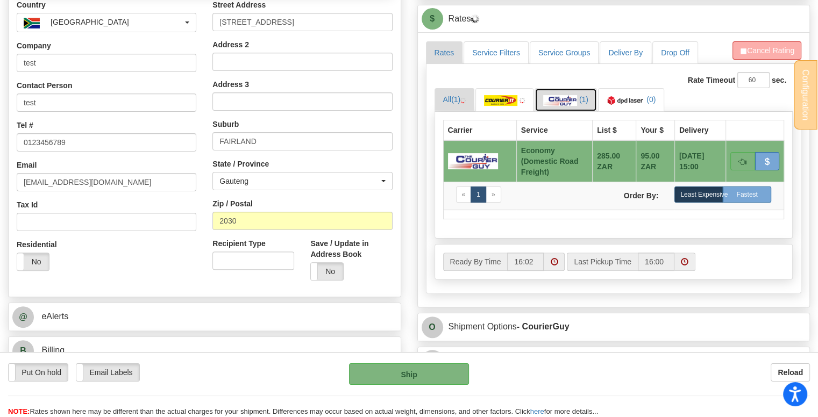
click at [574, 98] on img at bounding box center [560, 100] width 34 height 11
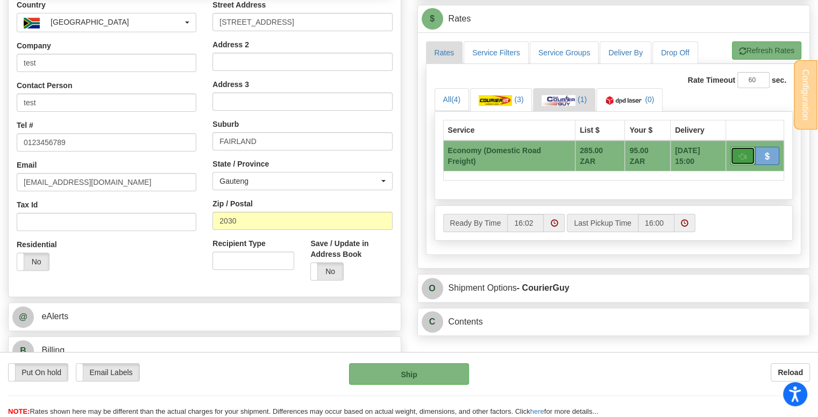
click at [738, 152] on button "button" at bounding box center [743, 156] width 25 height 18
type input "ECO"
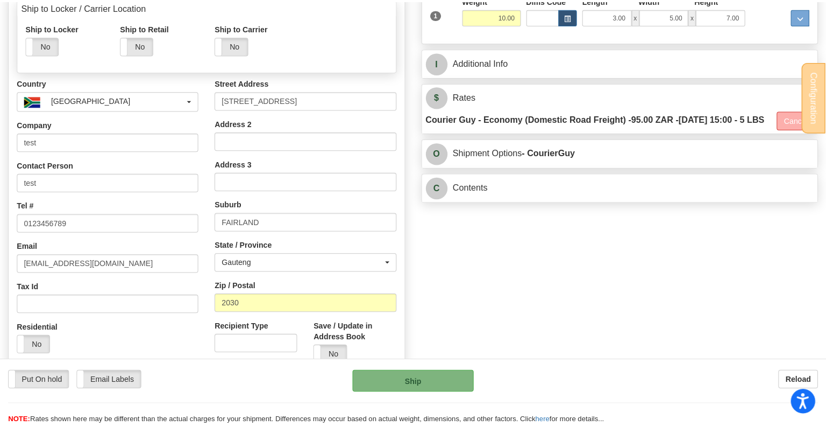
scroll to position [54, 0]
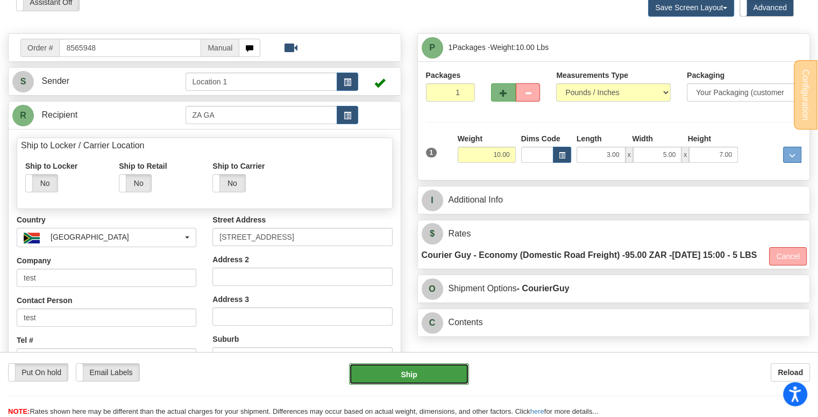
click at [420, 378] on button "Ship" at bounding box center [409, 375] width 120 height 22
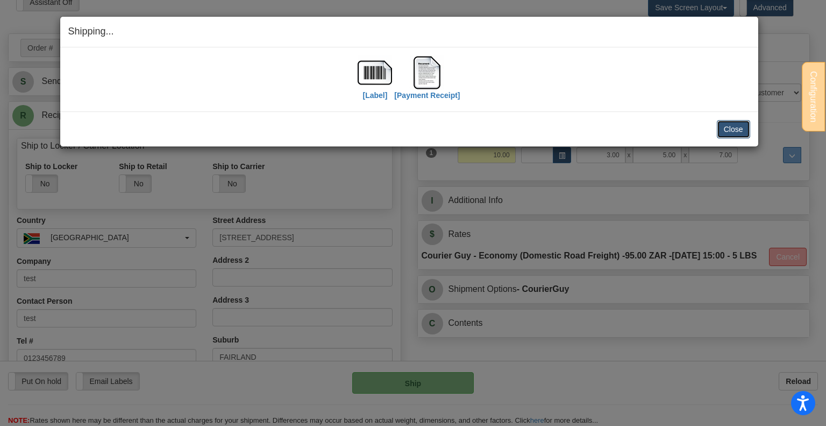
click at [733, 132] on button "Close" at bounding box center [733, 129] width 33 height 18
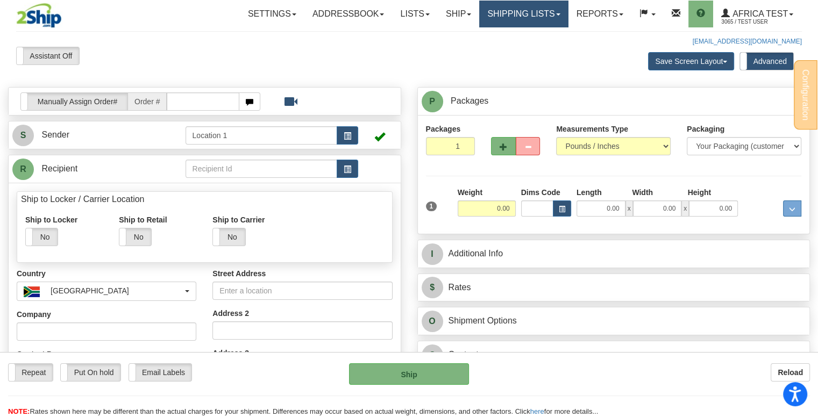
click at [556, 9] on link "Shipping lists" at bounding box center [523, 14] width 89 height 27
